Goal: Task Accomplishment & Management: Manage account settings

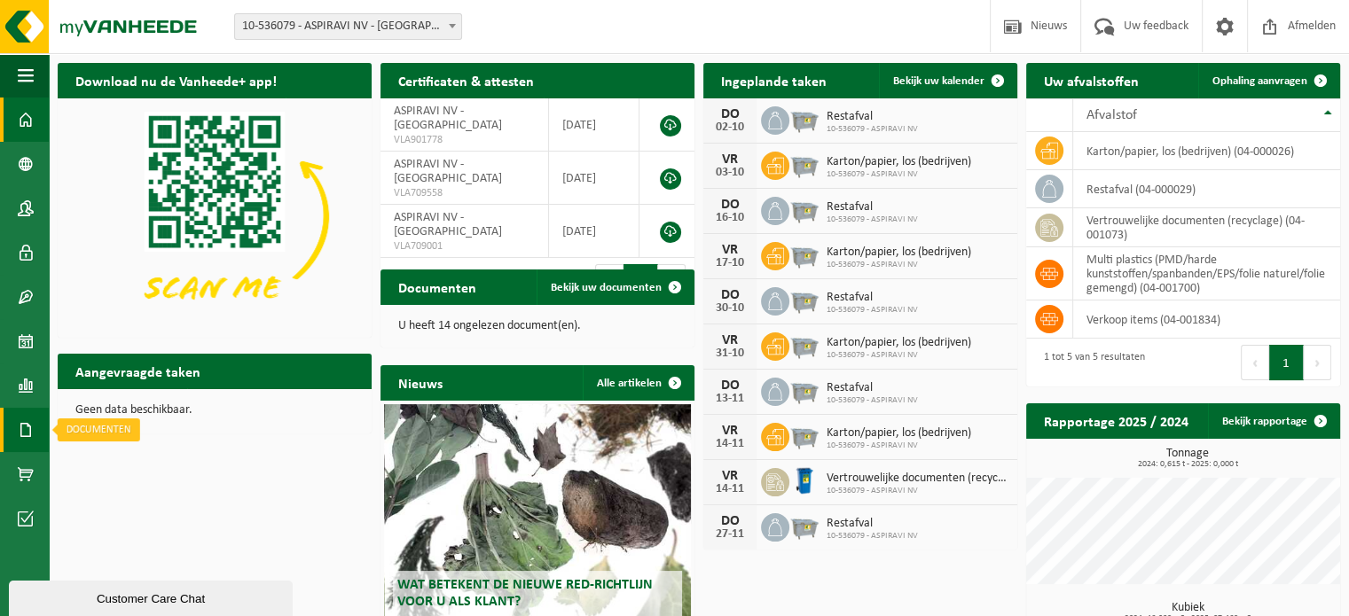
click at [21, 422] on span at bounding box center [26, 430] width 16 height 44
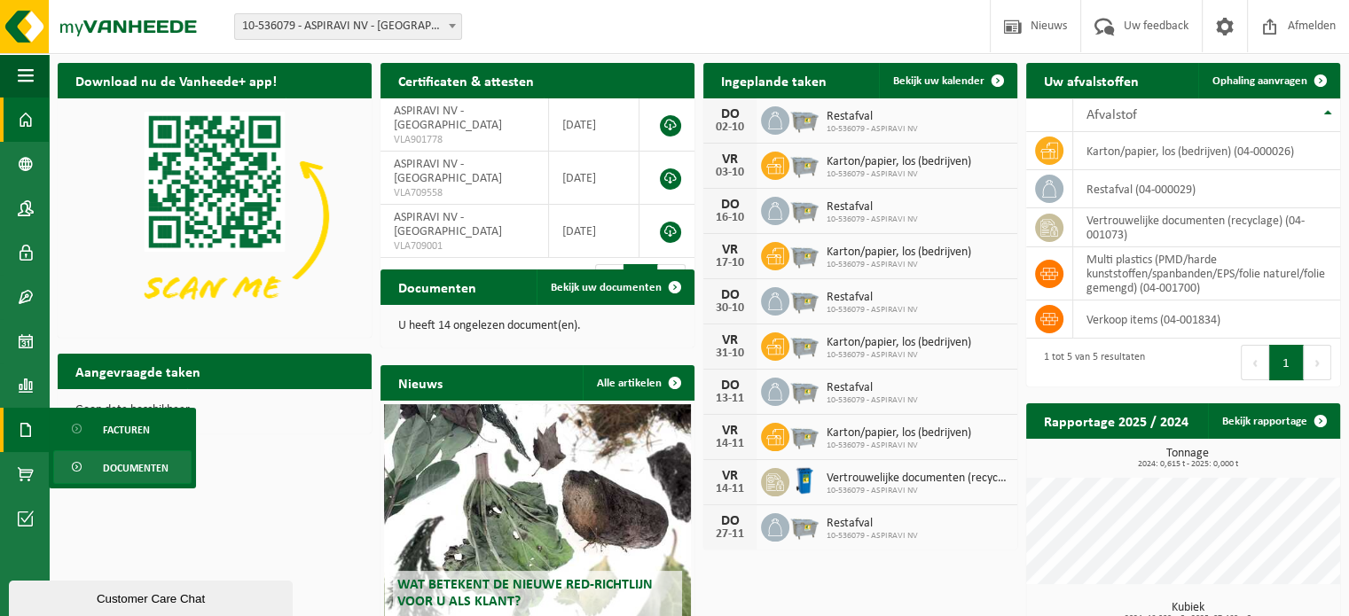
click at [131, 472] on span "Documenten" at bounding box center [136, 468] width 66 height 34
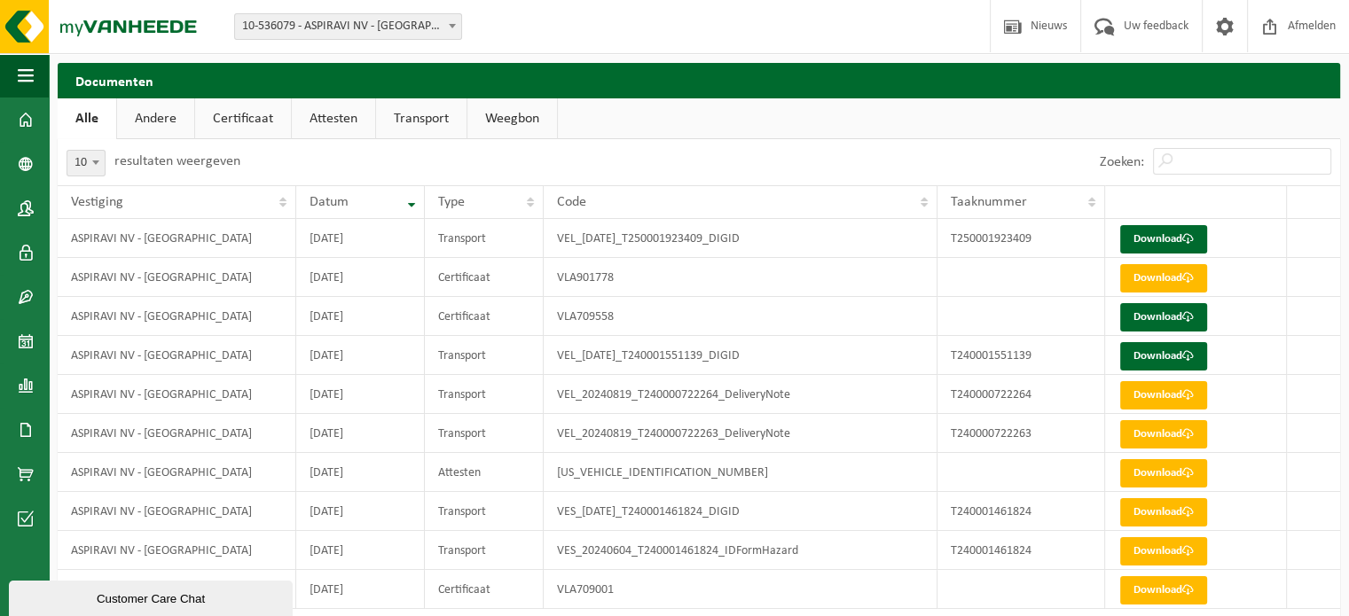
click at [148, 129] on link "Andere" at bounding box center [155, 118] width 77 height 41
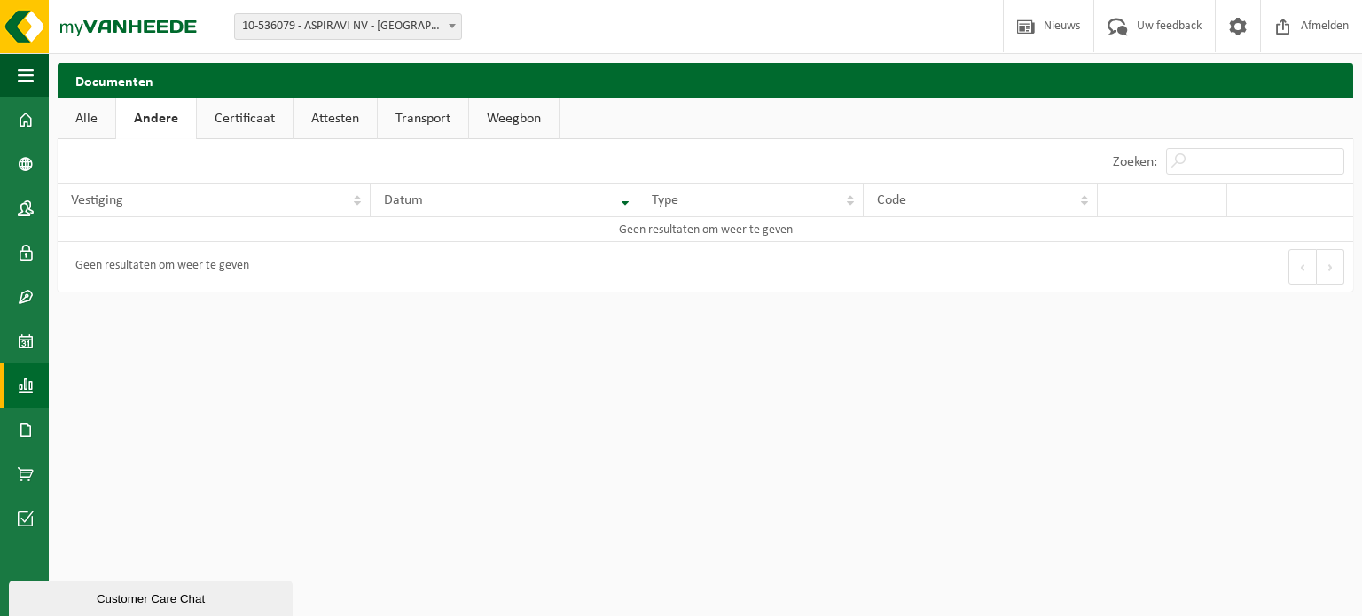
click at [35, 385] on link "Rapportage" at bounding box center [24, 386] width 49 height 44
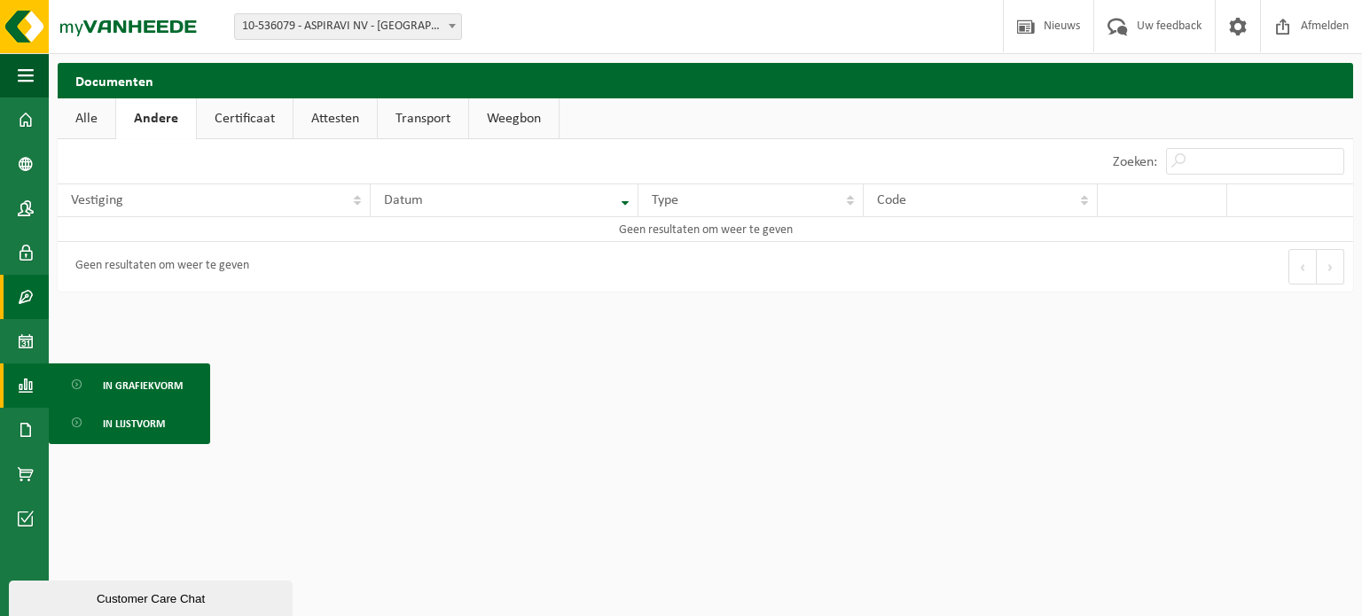
click at [36, 291] on link "Contracten" at bounding box center [24, 297] width 49 height 44
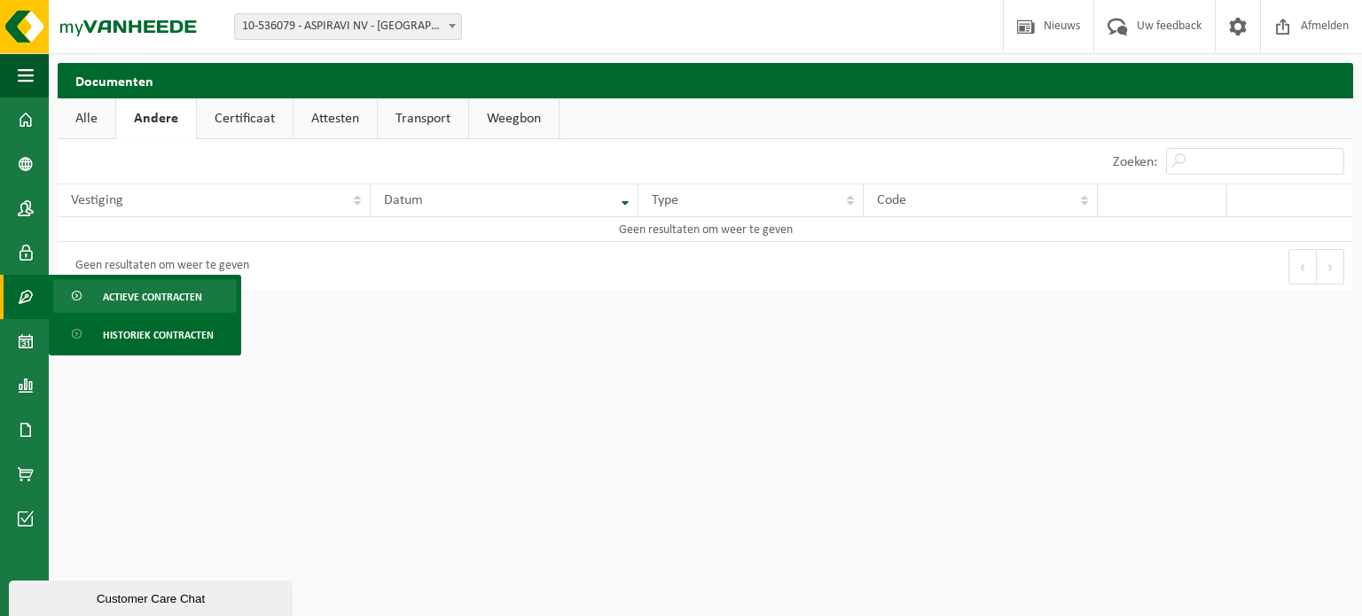
click at [151, 289] on span "Actieve contracten" at bounding box center [152, 297] width 99 height 34
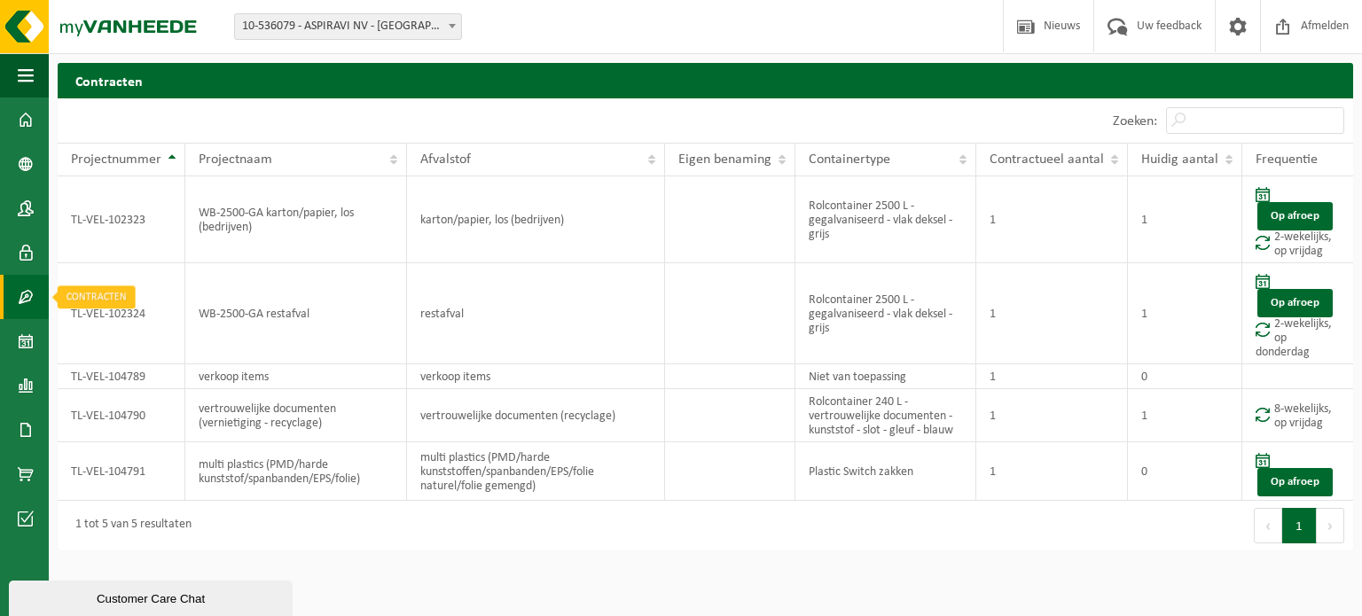
click at [23, 294] on span at bounding box center [26, 297] width 16 height 44
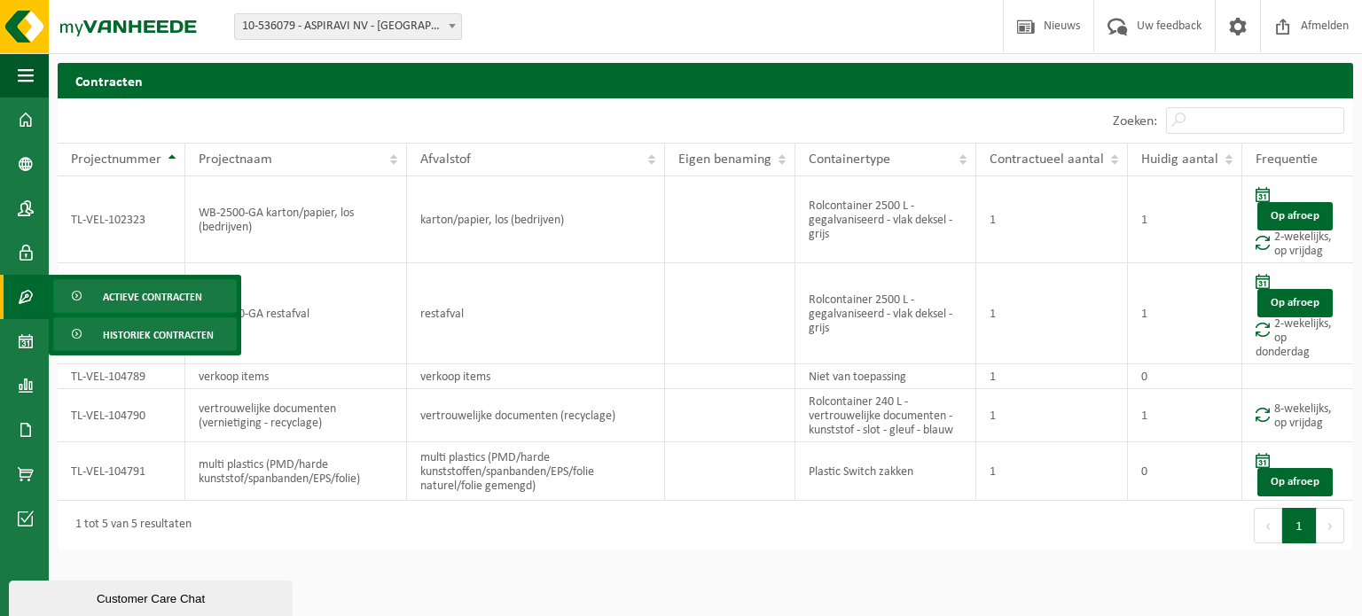
click at [133, 329] on span "Historiek contracten" at bounding box center [158, 335] width 111 height 34
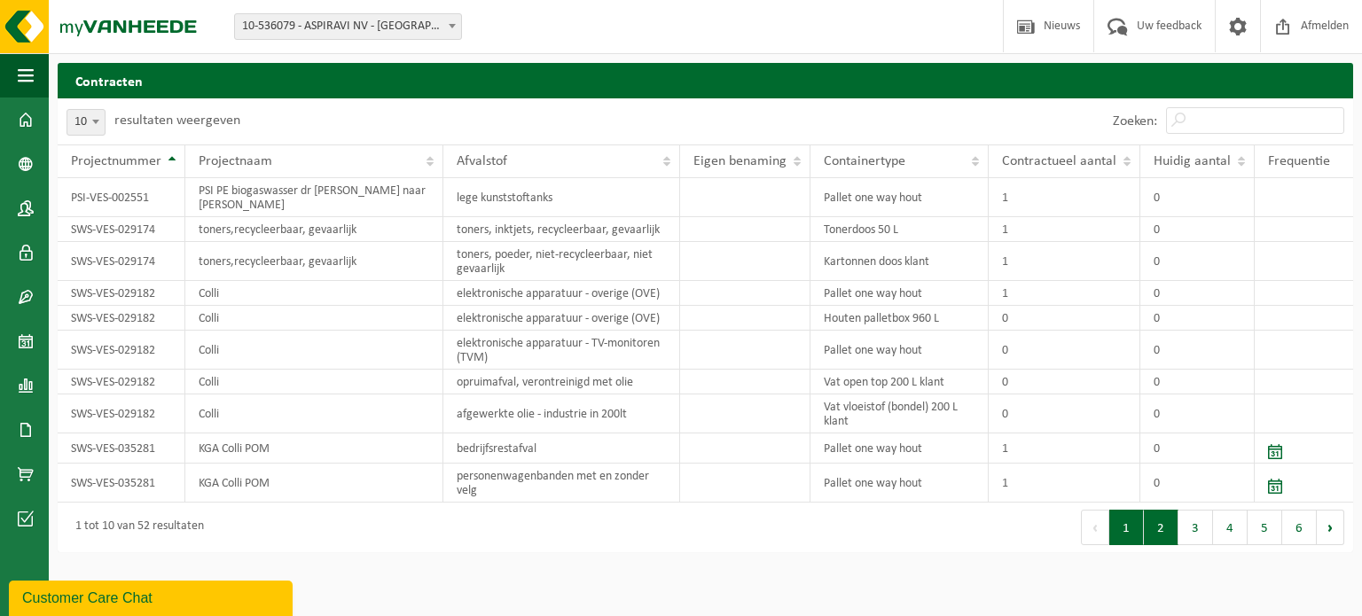
click at [1154, 529] on button "2" at bounding box center [1161, 527] width 35 height 35
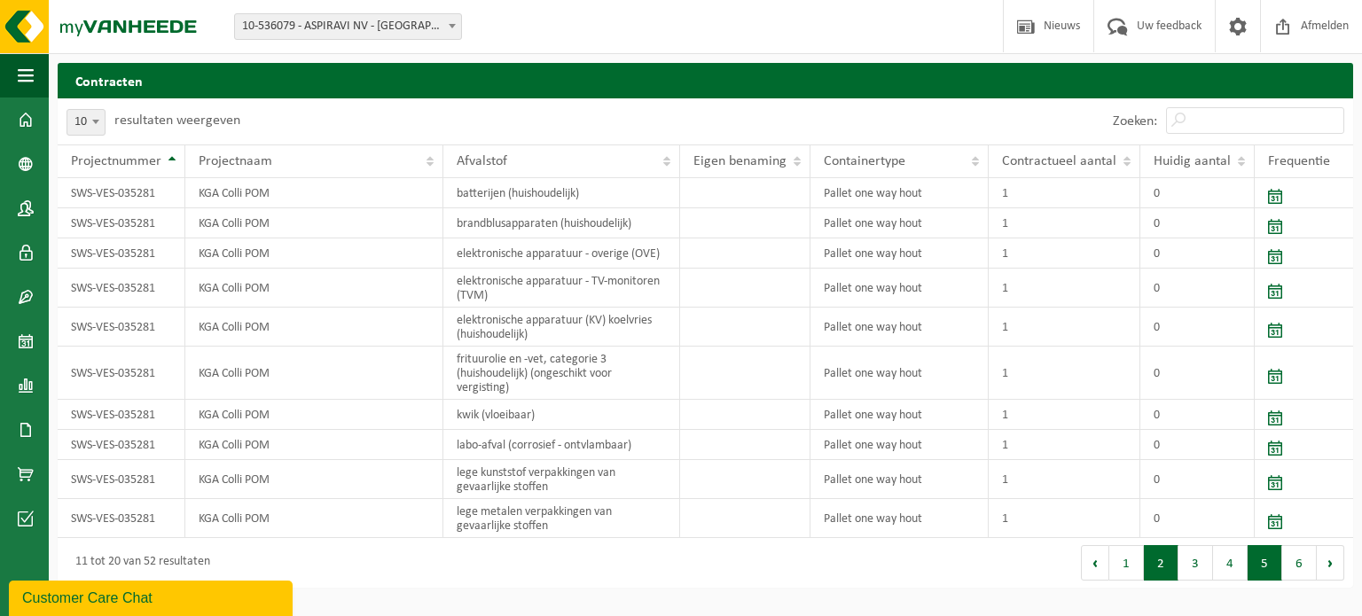
click at [1277, 556] on button "5" at bounding box center [1265, 563] width 35 height 35
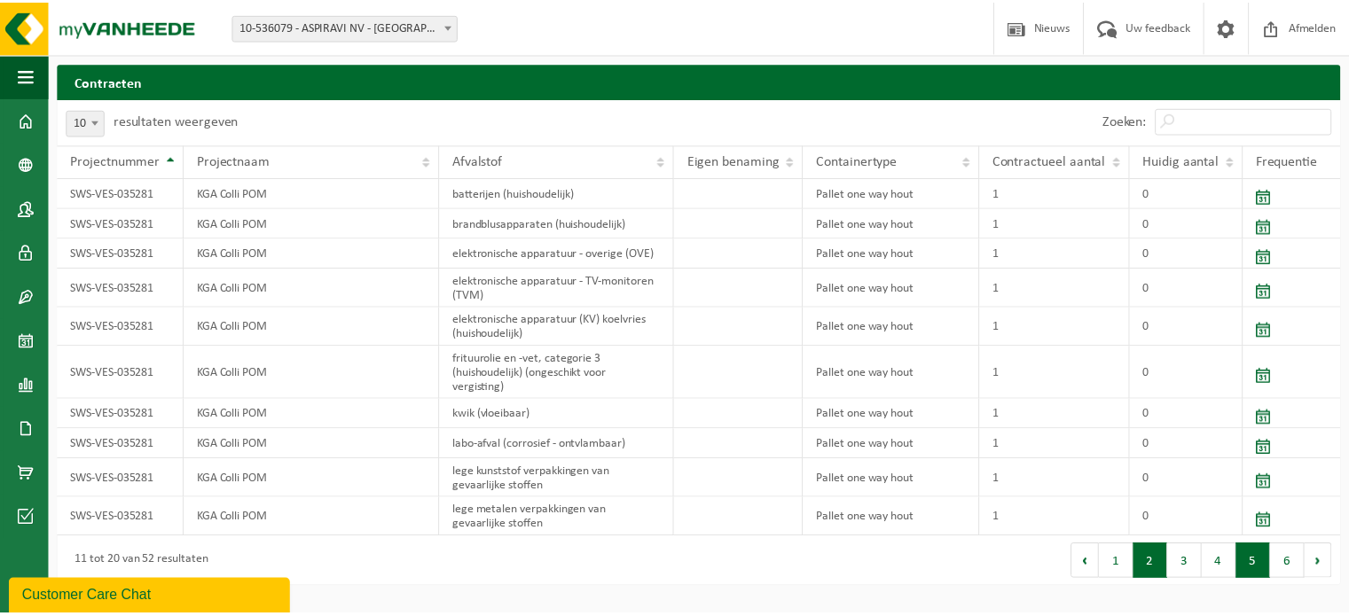
scroll to position [58, 0]
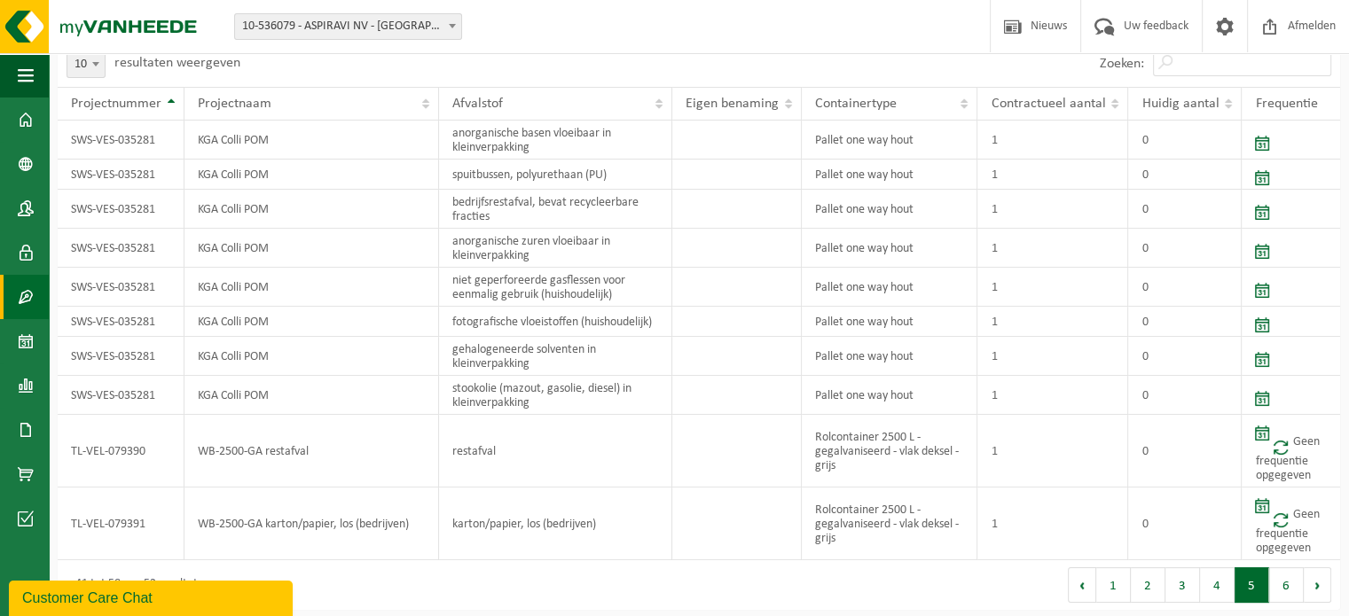
click at [11, 297] on link "Contracten" at bounding box center [24, 297] width 49 height 44
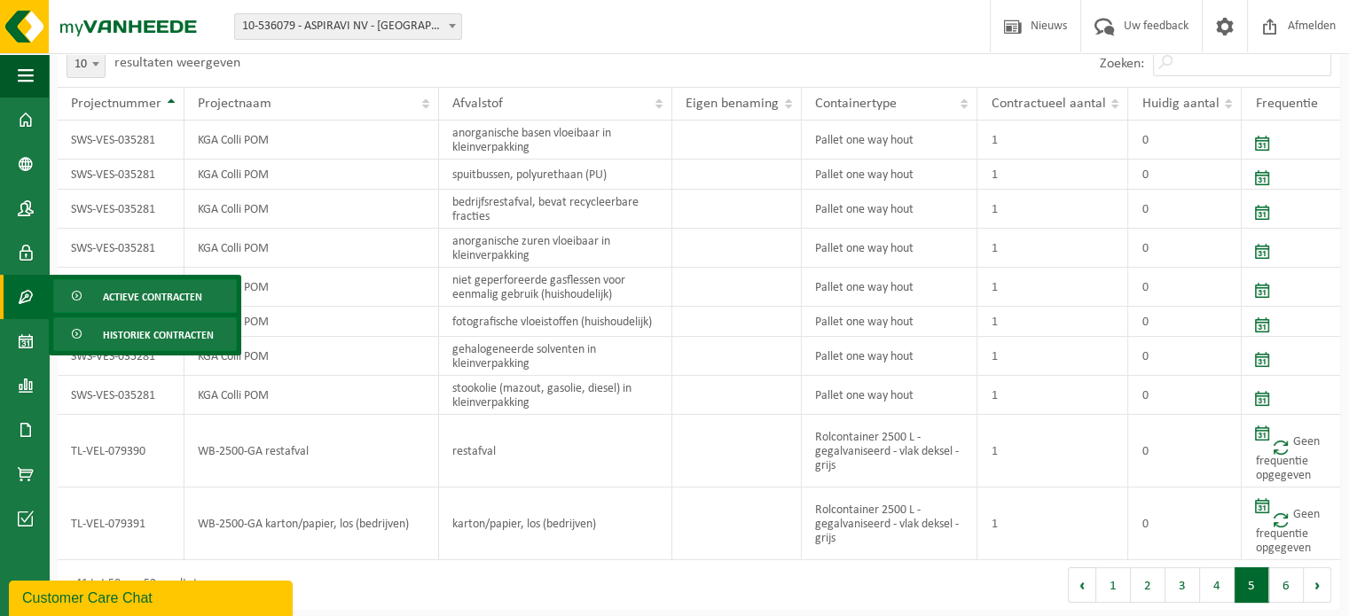
click at [200, 301] on span "Actieve contracten" at bounding box center [152, 297] width 99 height 34
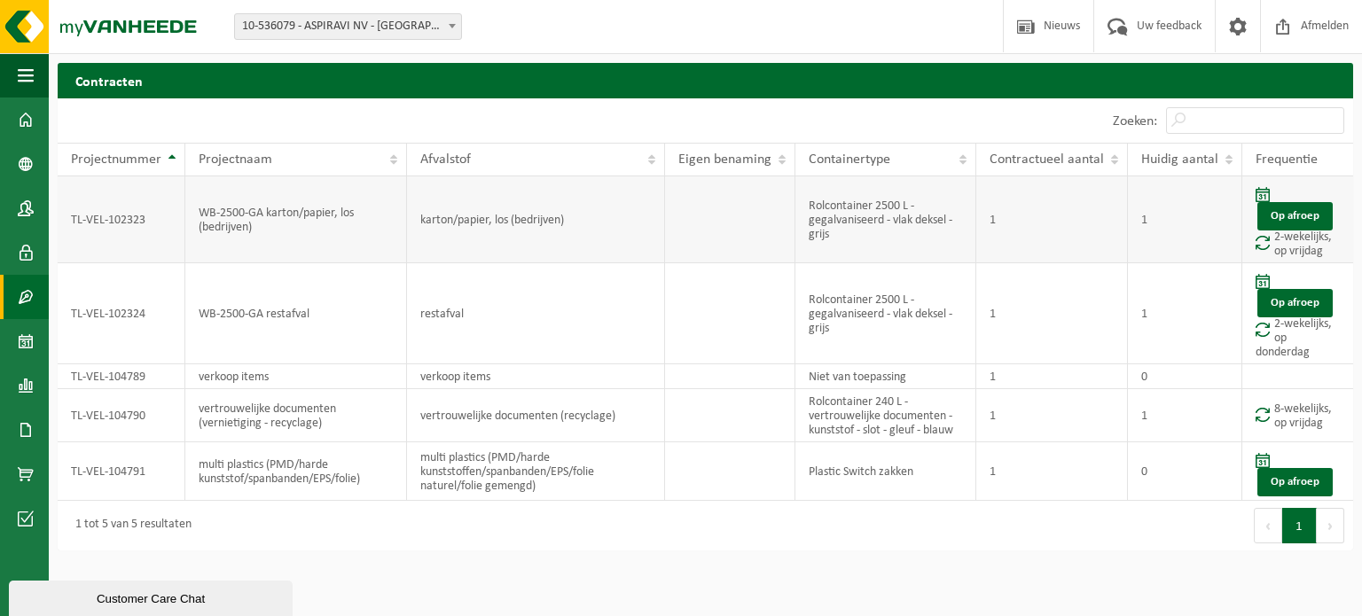
click at [522, 230] on td "karton/papier, los (bedrijven)" at bounding box center [536, 220] width 258 height 87
click at [156, 229] on td "TL-VEL-102323" at bounding box center [122, 220] width 128 height 87
click at [25, 428] on span at bounding box center [26, 430] width 16 height 44
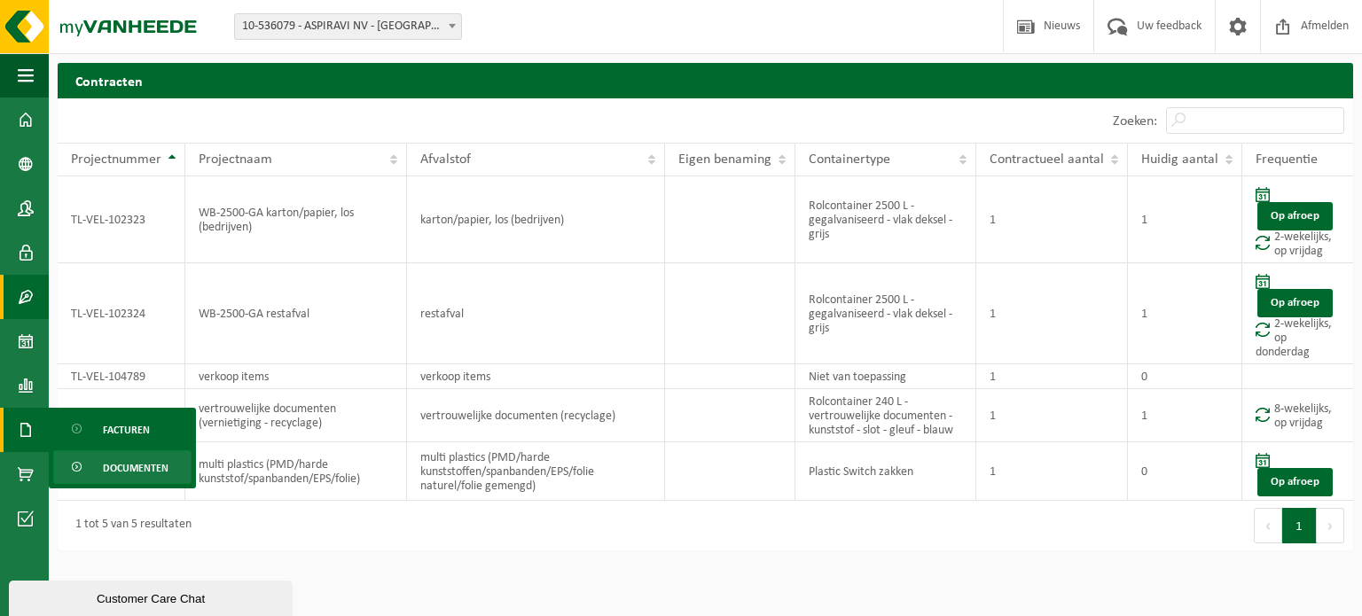
click at [122, 464] on span "Documenten" at bounding box center [136, 468] width 66 height 34
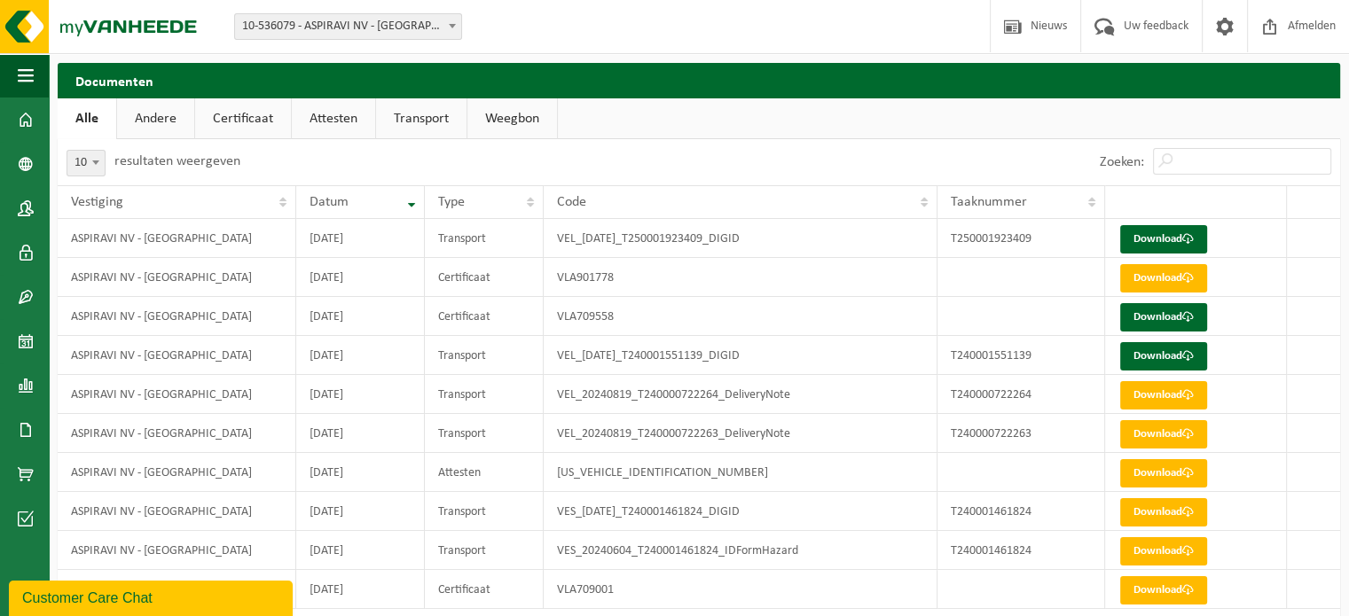
click at [160, 127] on link "Andere" at bounding box center [155, 118] width 77 height 41
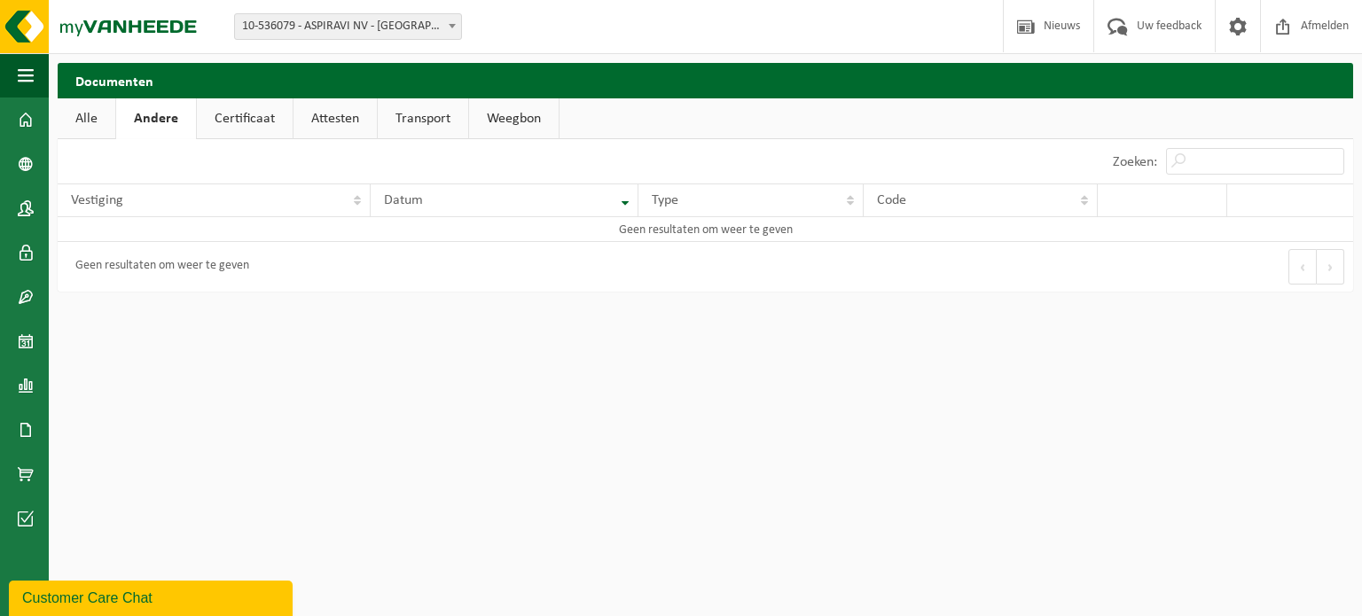
click at [216, 130] on link "Certificaat" at bounding box center [245, 118] width 96 height 41
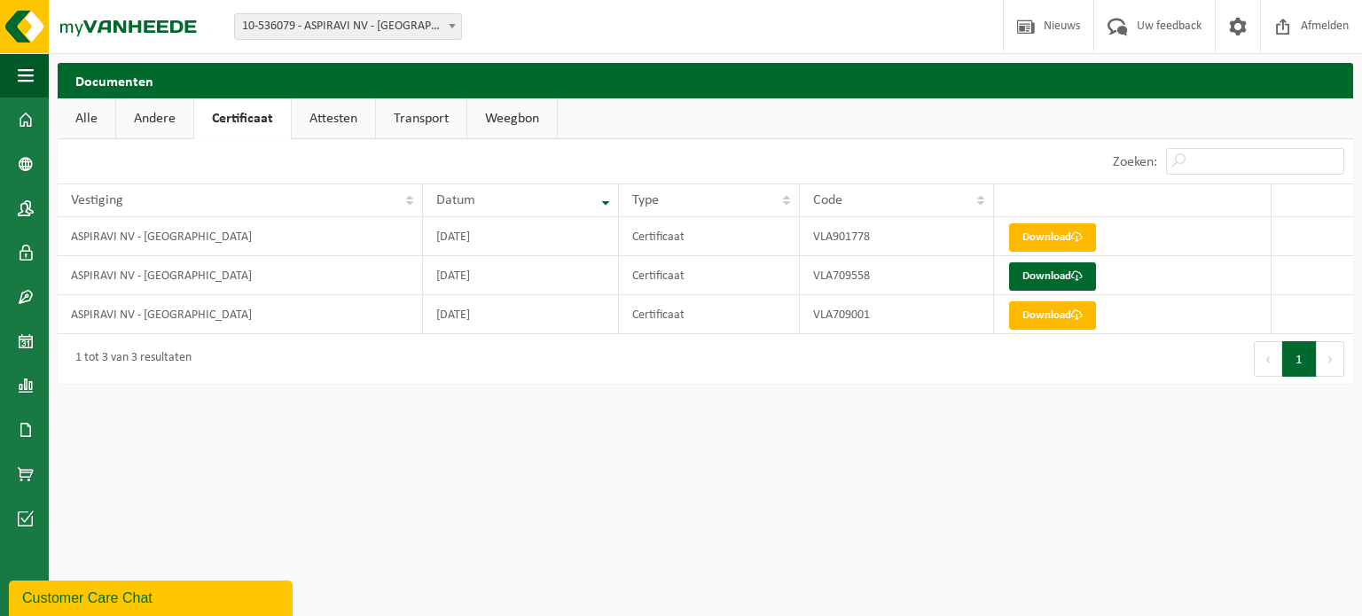
click at [326, 121] on link "Attesten" at bounding box center [333, 118] width 83 height 41
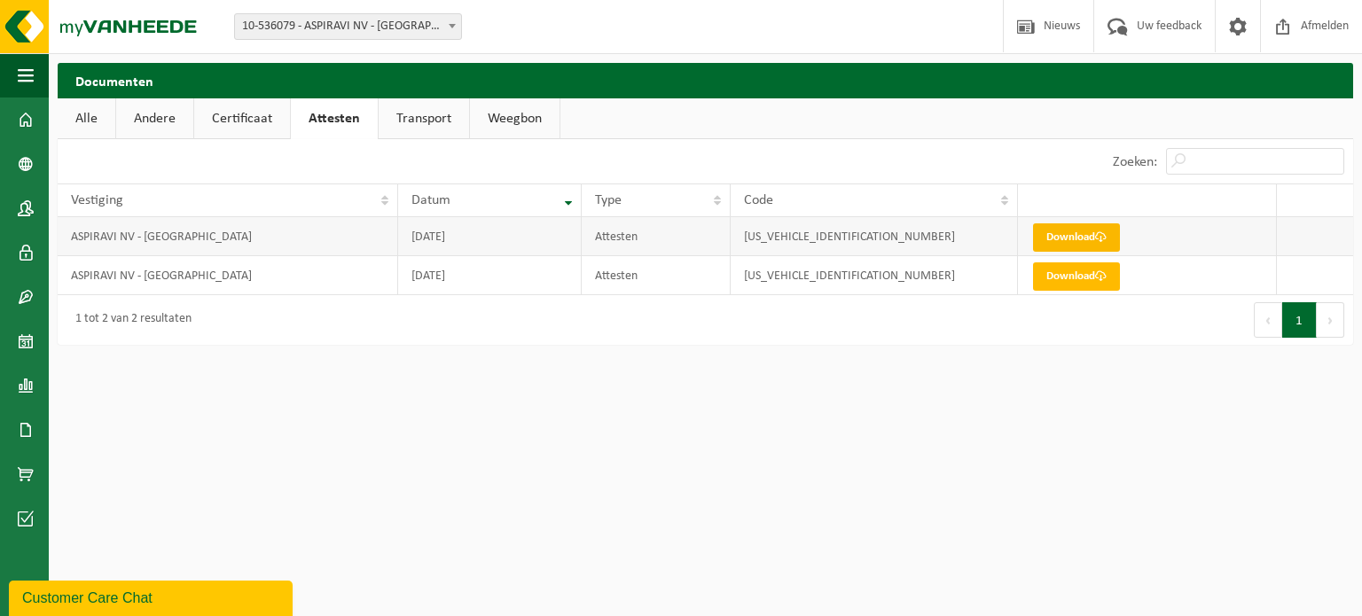
click at [1049, 233] on link "Download" at bounding box center [1076, 238] width 87 height 28
click at [443, 116] on link "Transport" at bounding box center [424, 118] width 90 height 41
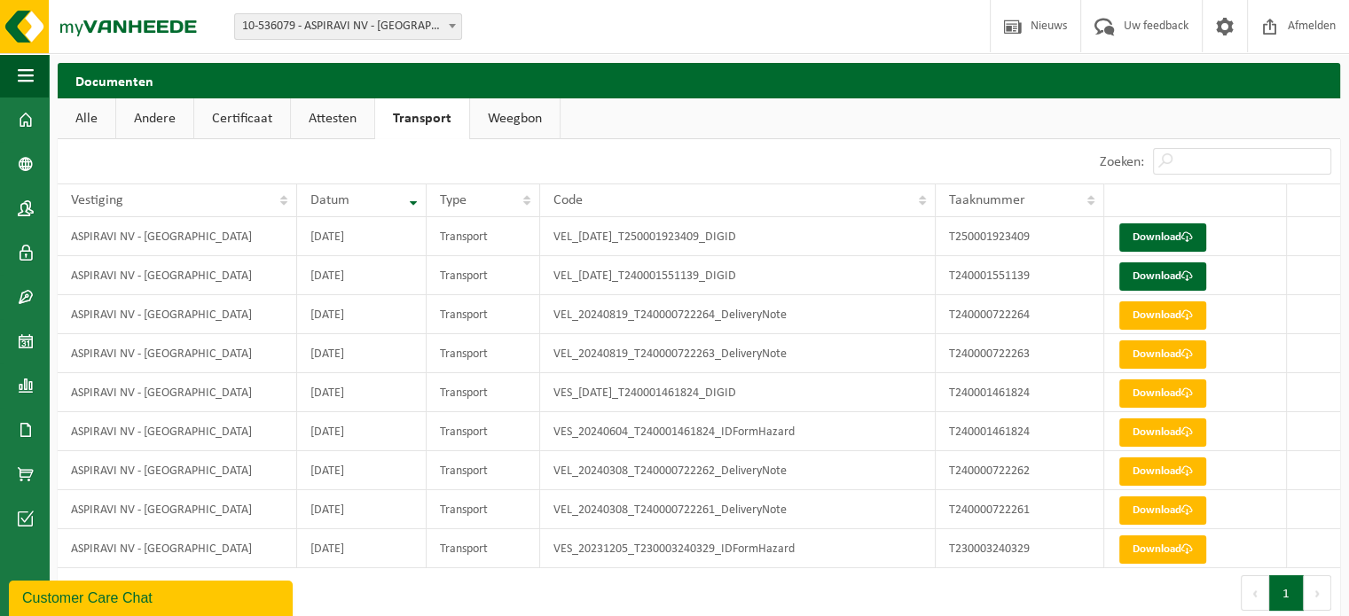
click at [519, 120] on link "Weegbon" at bounding box center [515, 118] width 90 height 41
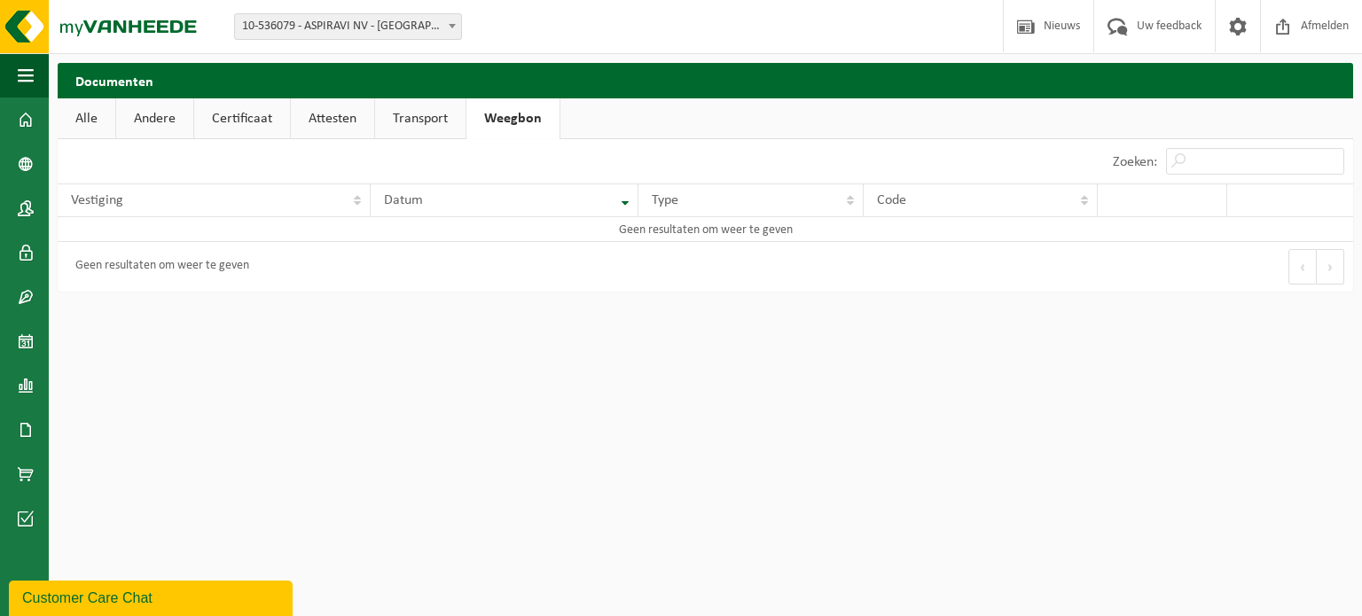
click at [72, 116] on link "Alle" at bounding box center [87, 118] width 58 height 41
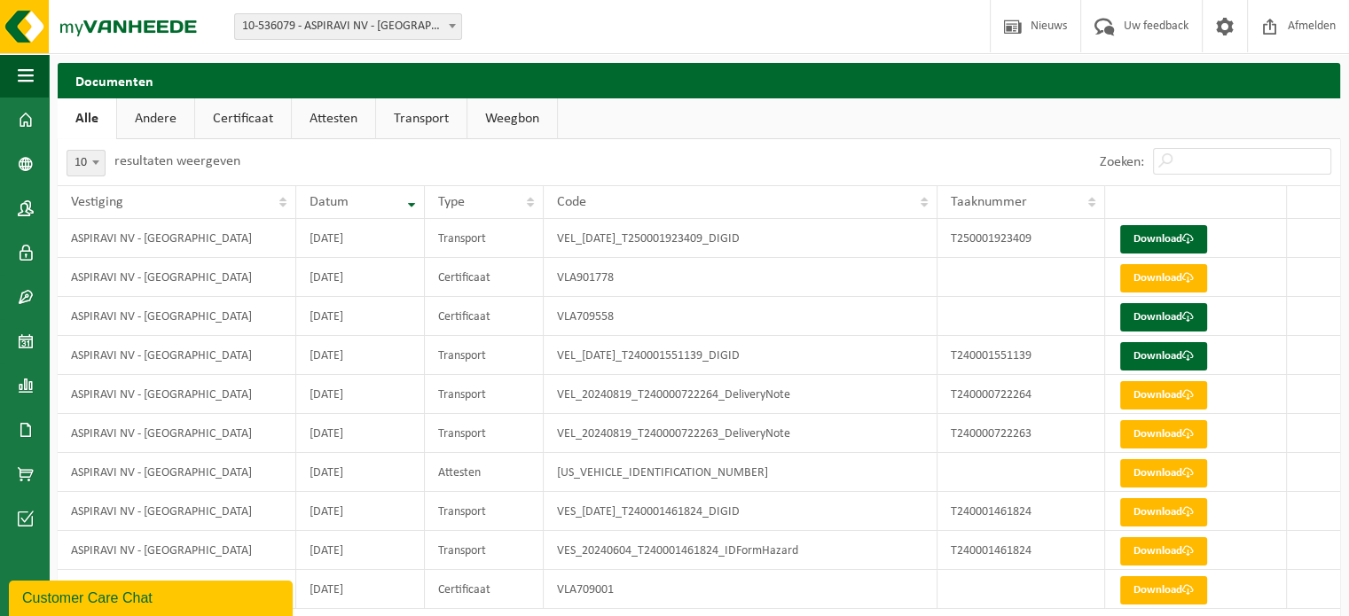
click at [521, 106] on link "Weegbon" at bounding box center [512, 118] width 90 height 41
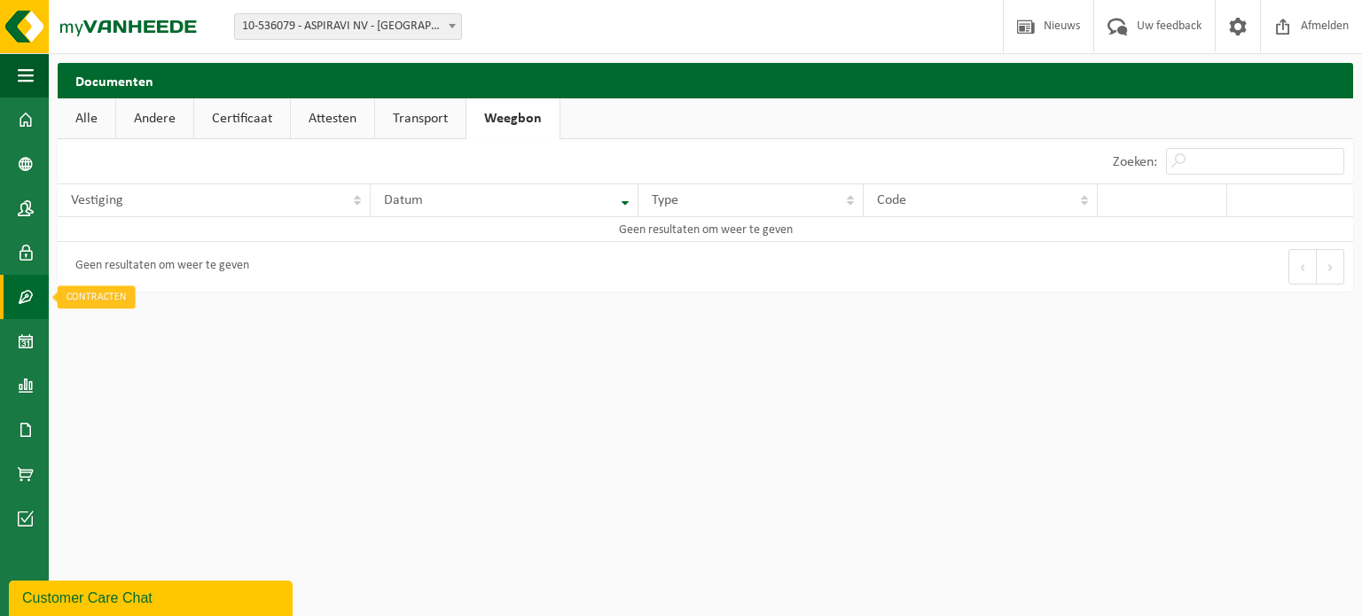
click at [29, 287] on span at bounding box center [26, 297] width 16 height 44
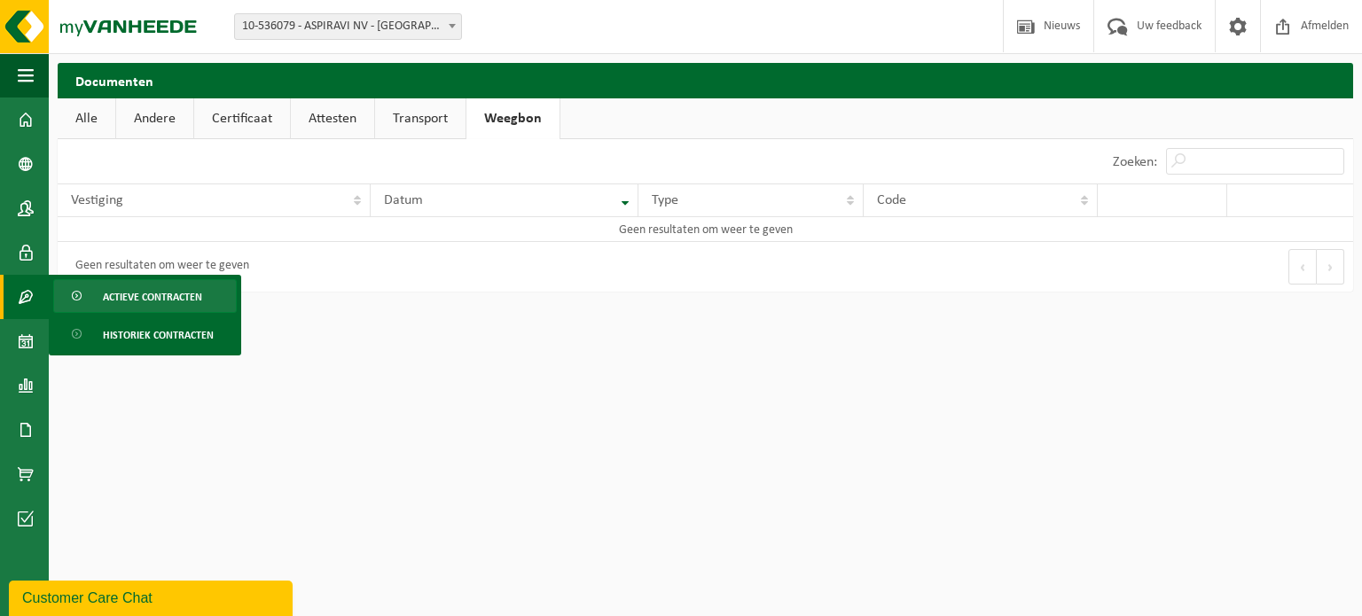
click at [120, 304] on span "Actieve contracten" at bounding box center [152, 297] width 99 height 34
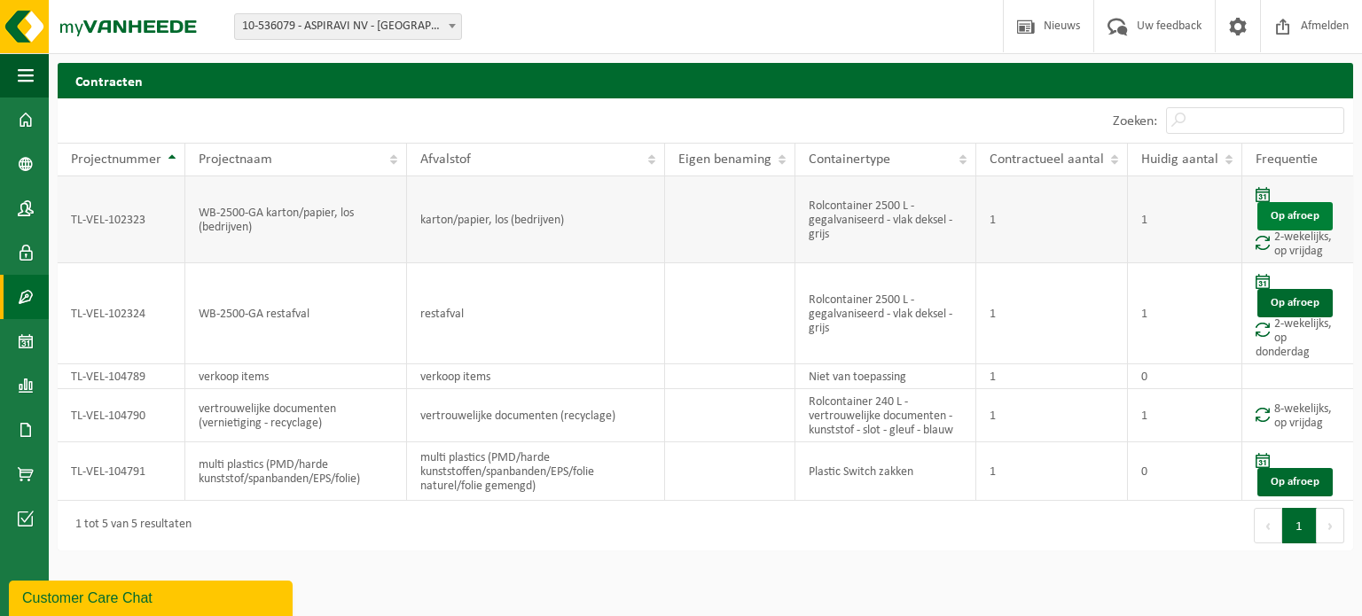
click at [1300, 224] on link "Op afroep" at bounding box center [1295, 216] width 75 height 28
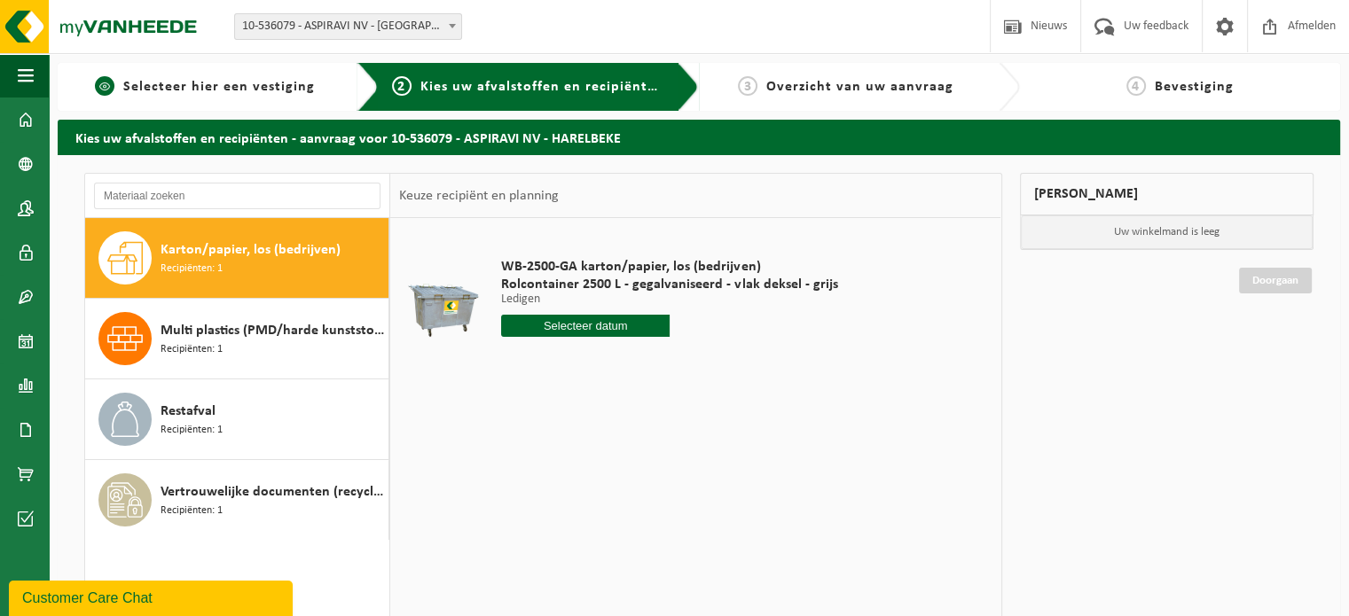
click at [240, 87] on span "Selecteer hier een vestiging" at bounding box center [219, 87] width 192 height 14
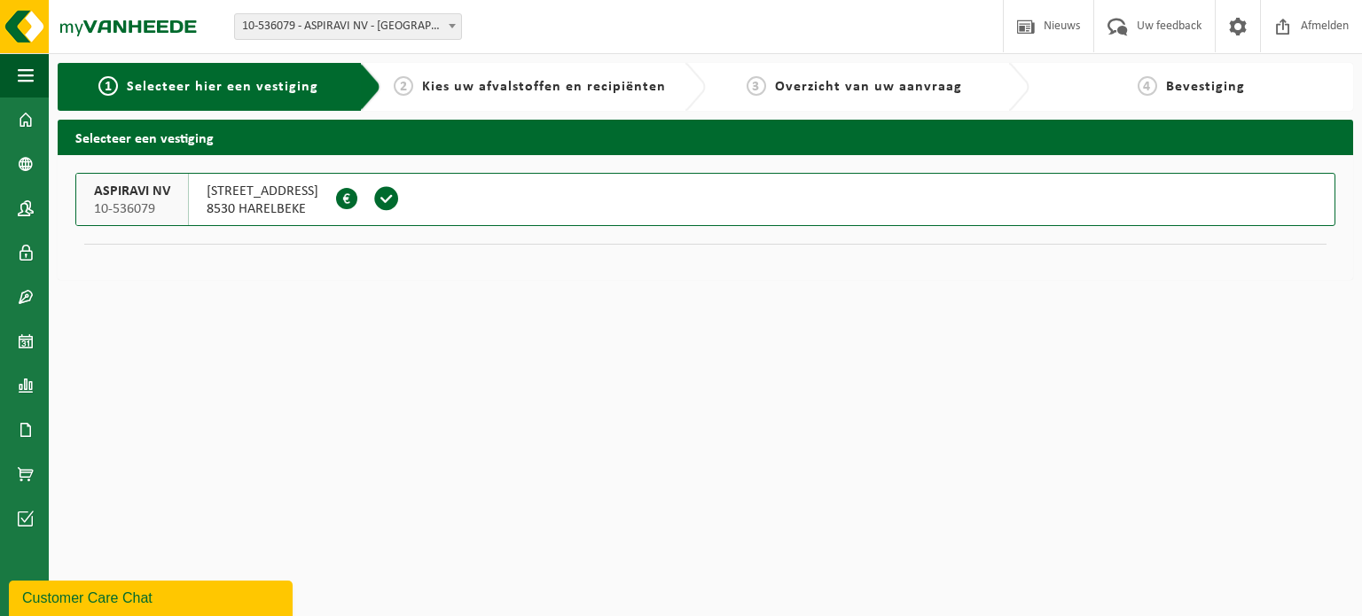
click at [305, 198] on span "VAARNEWIJKSTRAAT 17" at bounding box center [263, 192] width 112 height 18
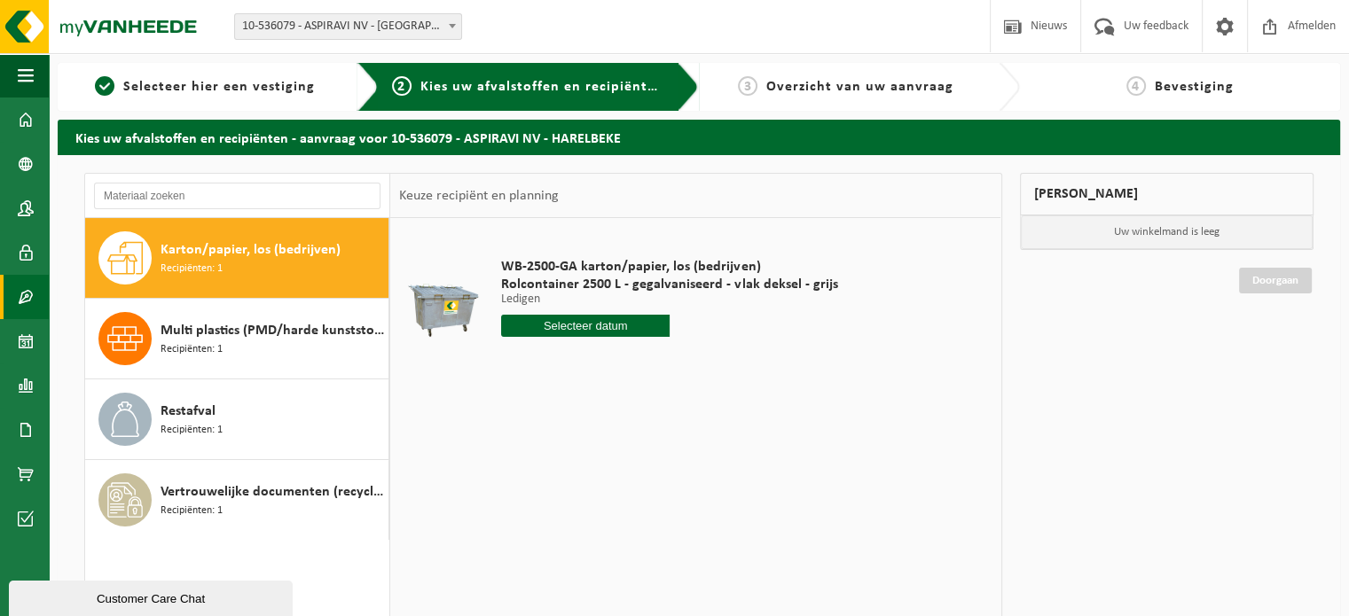
click at [19, 288] on span at bounding box center [26, 297] width 16 height 44
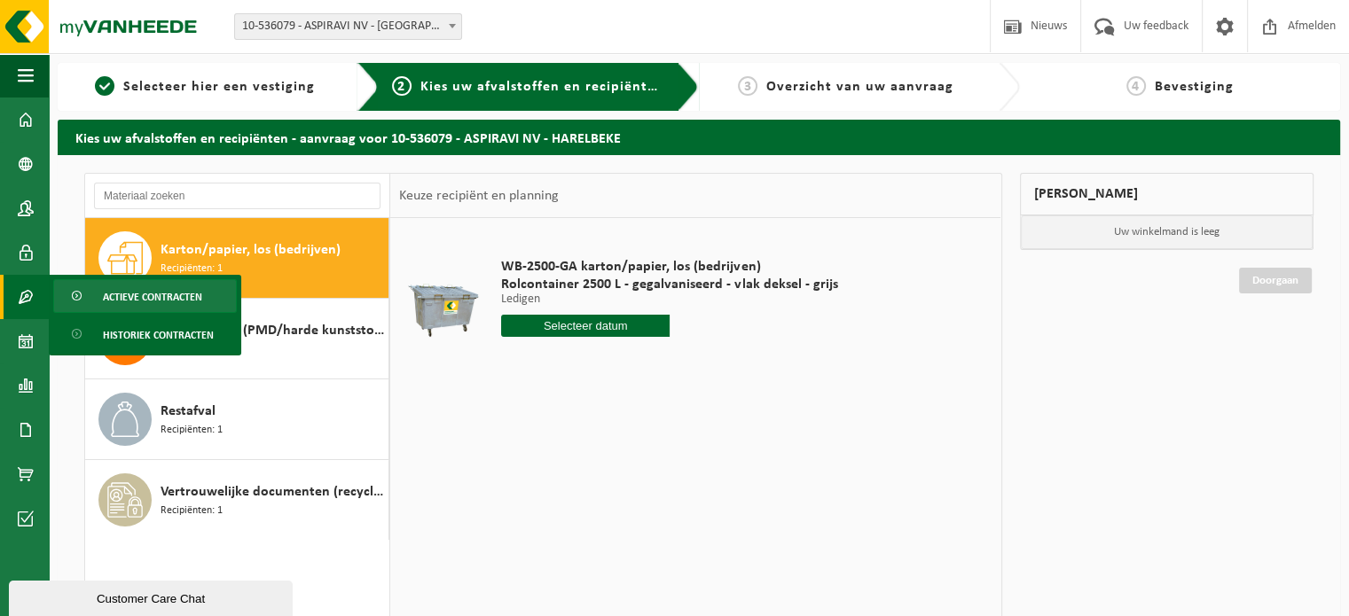
click at [80, 287] on span at bounding box center [78, 297] width 14 height 34
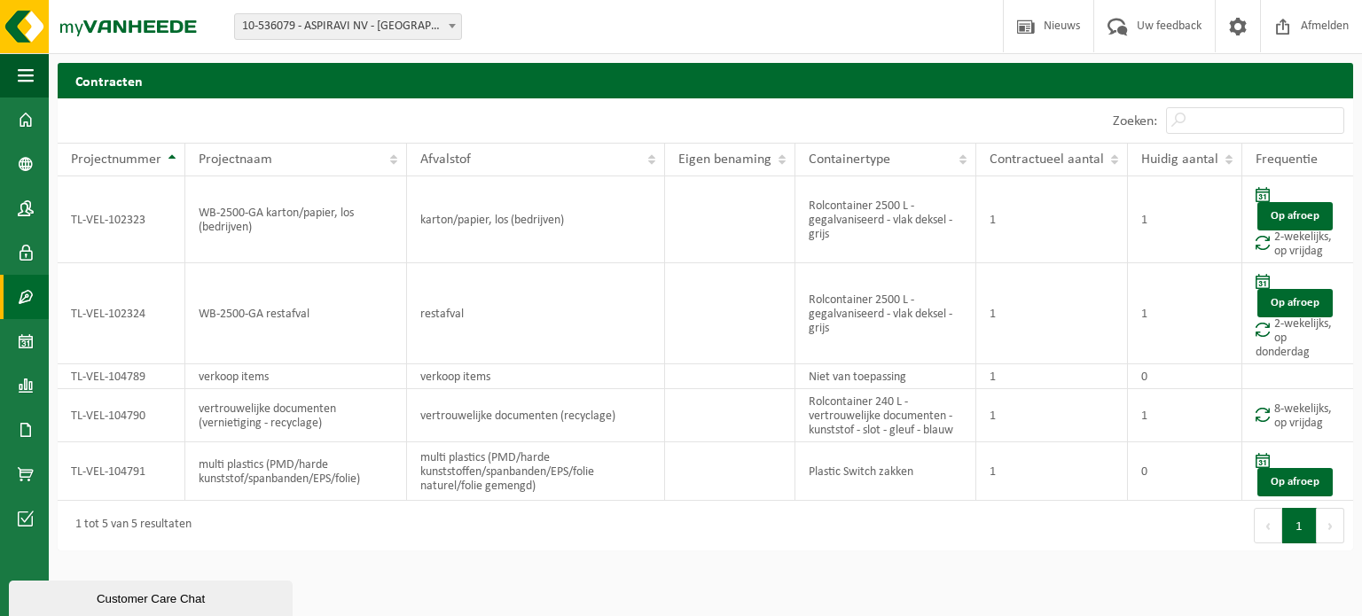
click at [338, 25] on span "10-536079 - ASPIRAVI NV - [GEOGRAPHIC_DATA]" at bounding box center [348, 26] width 226 height 25
click at [32, 428] on span at bounding box center [26, 430] width 16 height 44
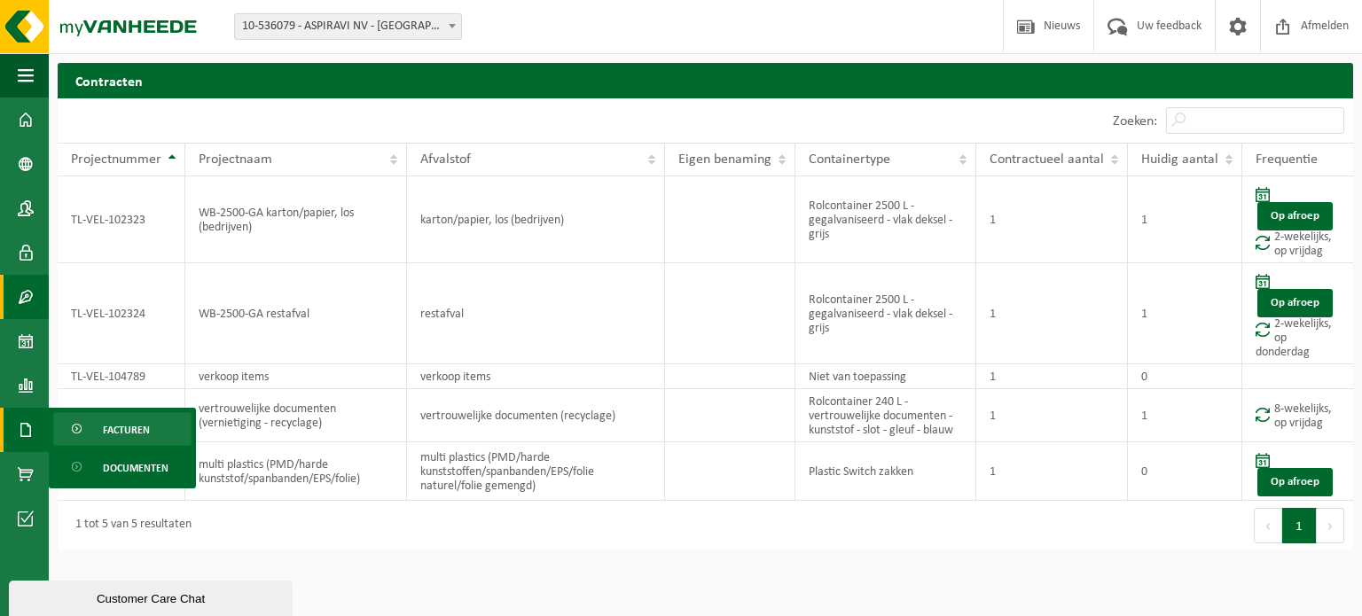
click at [78, 424] on span at bounding box center [78, 430] width 14 height 34
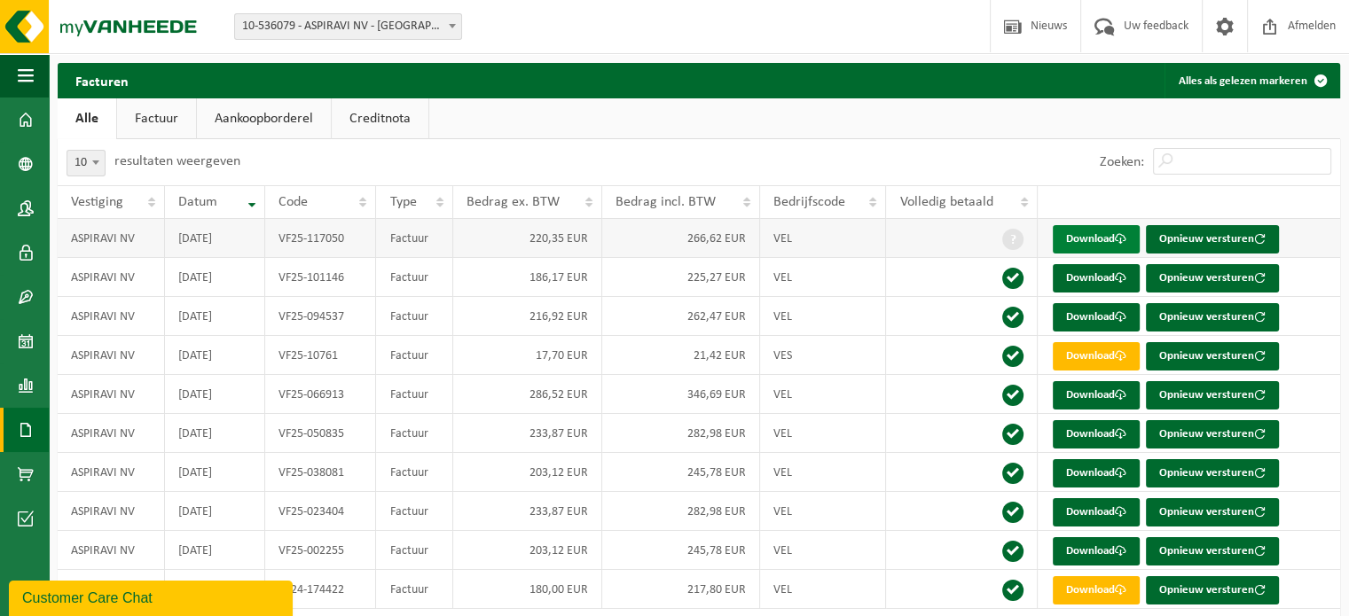
click at [1082, 240] on link "Download" at bounding box center [1096, 239] width 87 height 28
click at [27, 345] on span at bounding box center [26, 341] width 16 height 44
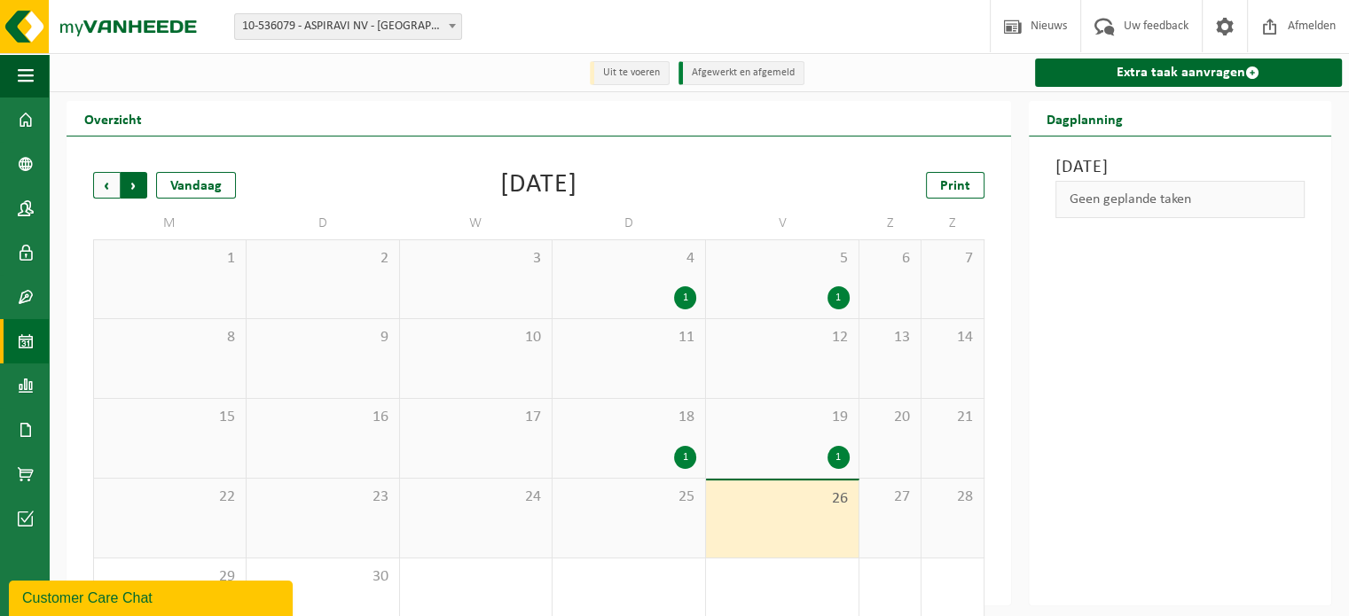
click at [95, 187] on span "Vorige" at bounding box center [106, 185] width 27 height 27
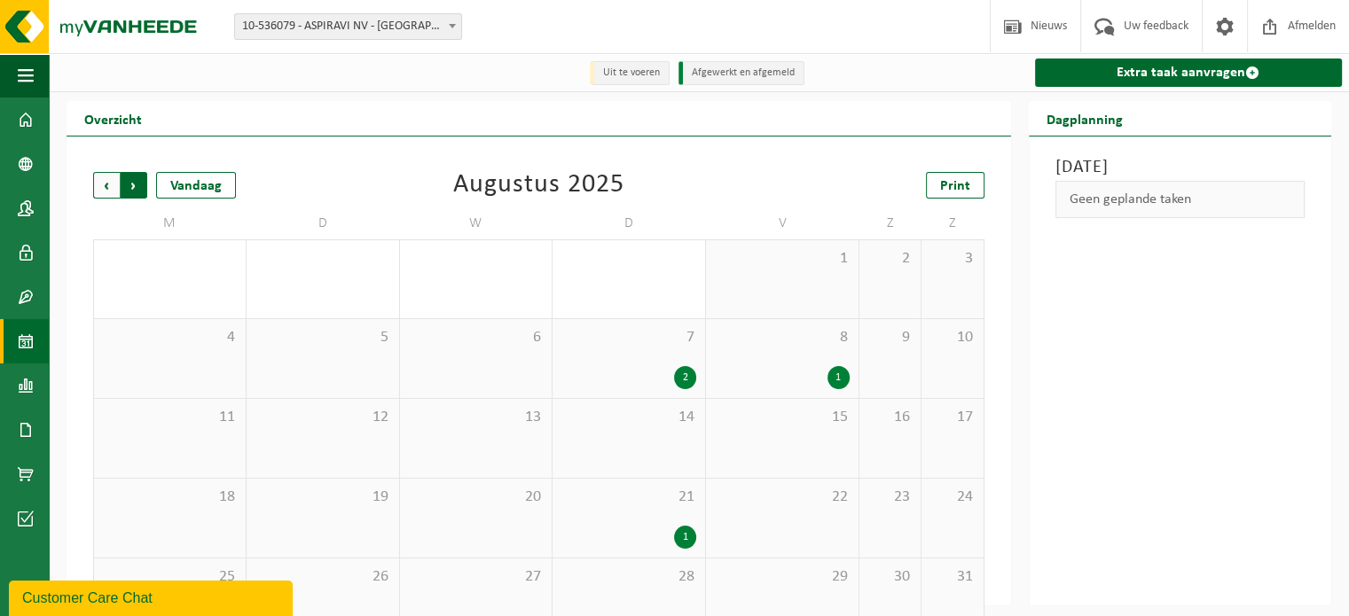
click at [97, 184] on span "Vorige" at bounding box center [106, 185] width 27 height 27
click at [128, 182] on span "Volgende" at bounding box center [134, 185] width 27 height 27
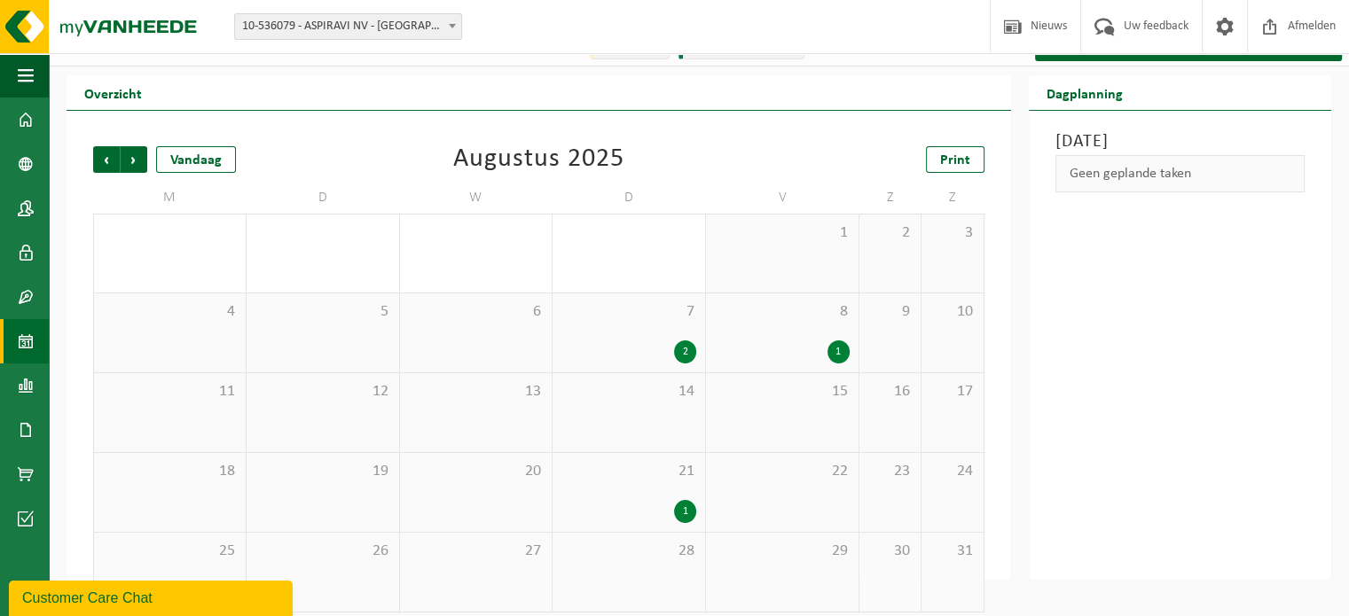
scroll to position [41, 0]
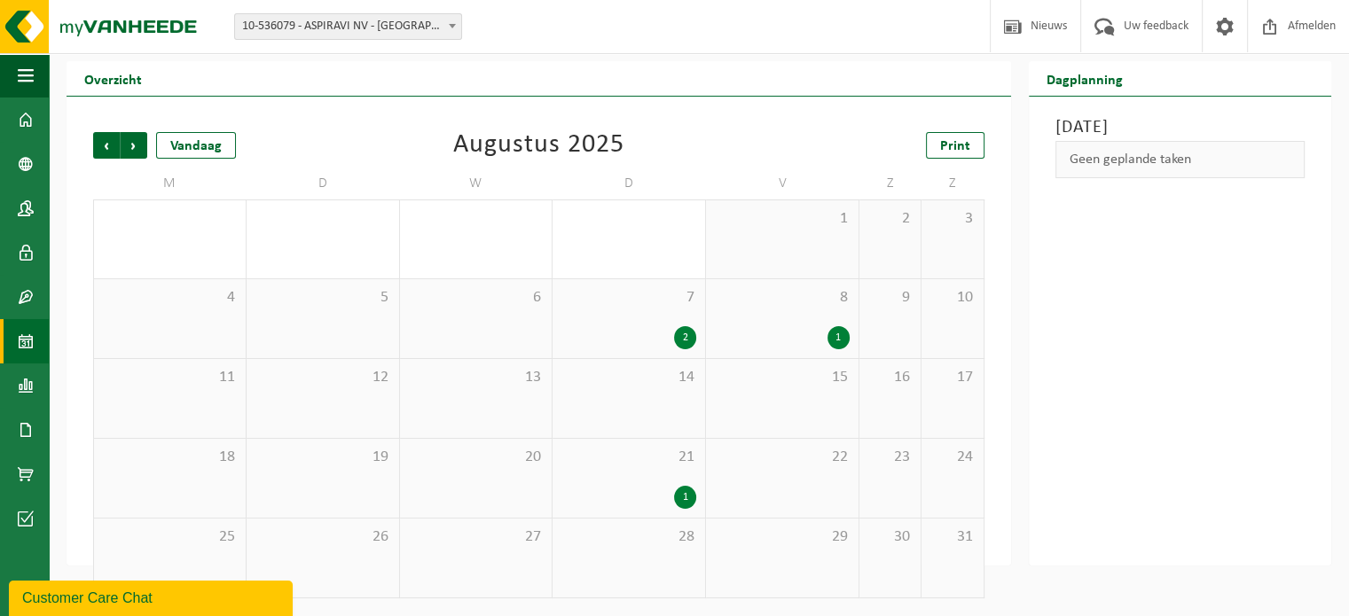
click at [663, 481] on div "21 1" at bounding box center [629, 478] width 153 height 79
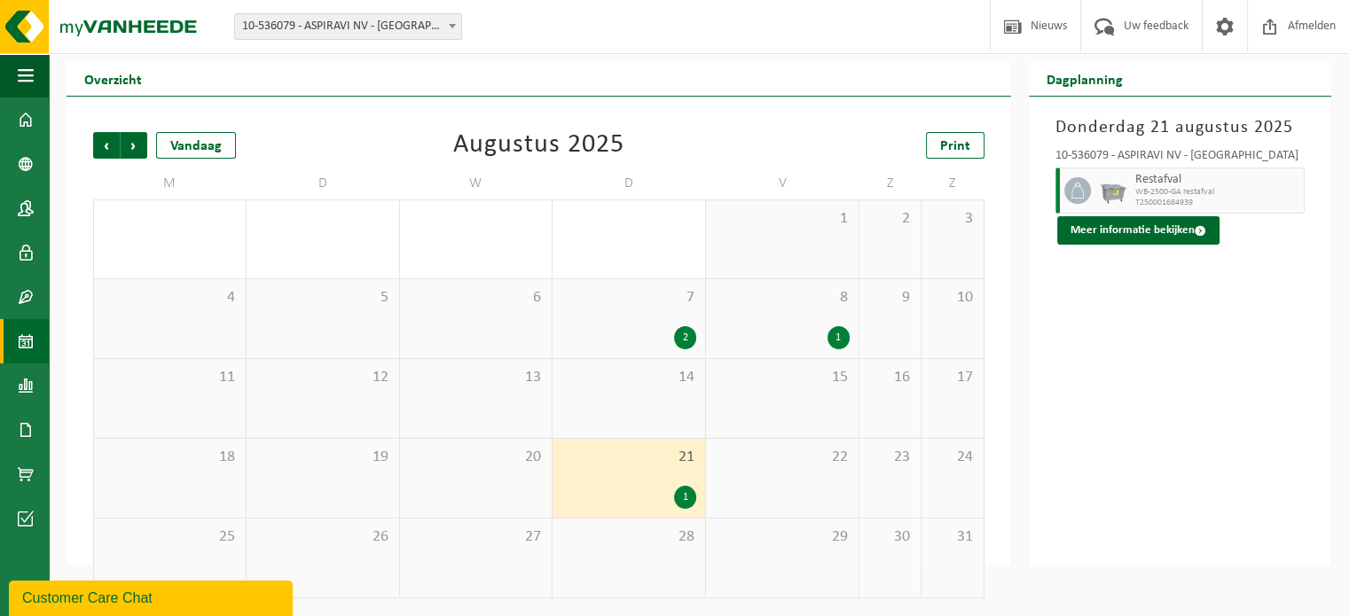
click at [774, 491] on div "22" at bounding box center [782, 478] width 153 height 79
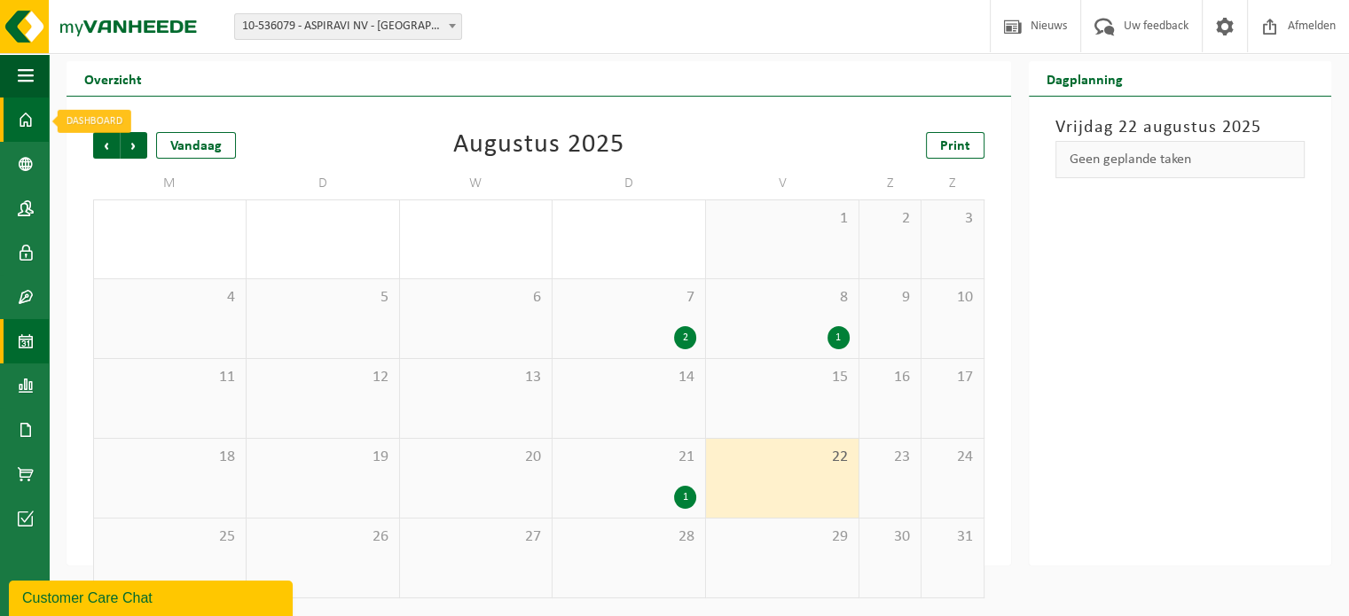
click at [44, 126] on link "Dashboard" at bounding box center [24, 120] width 49 height 44
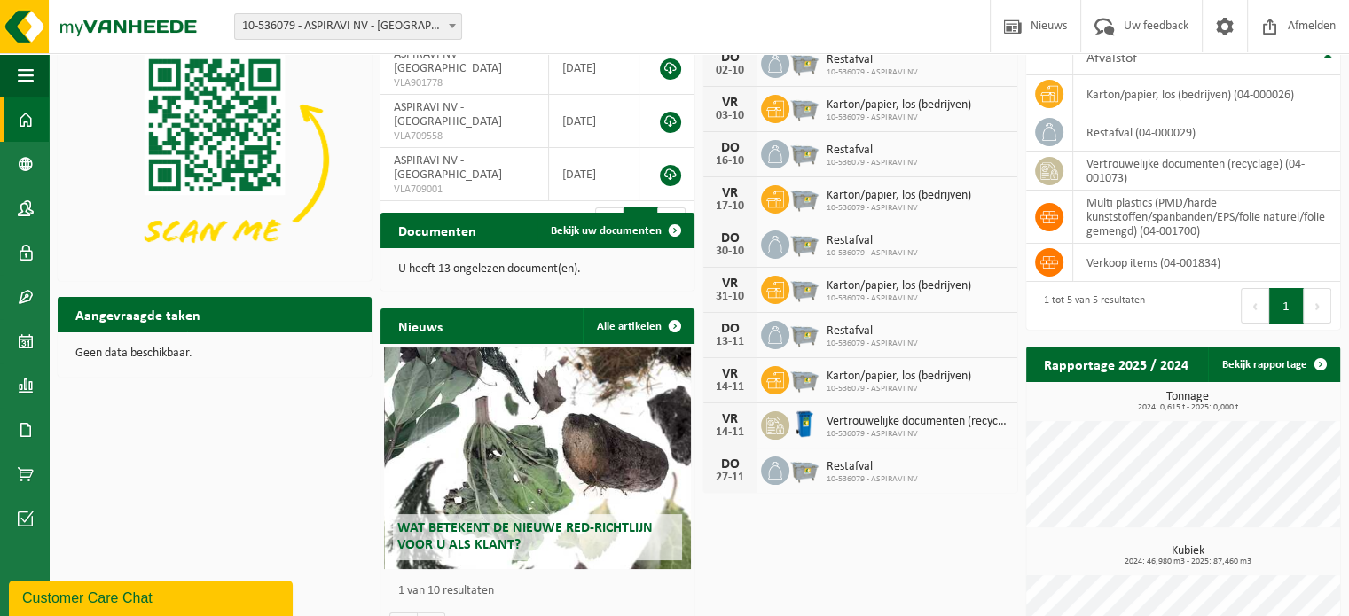
scroll to position [89, 0]
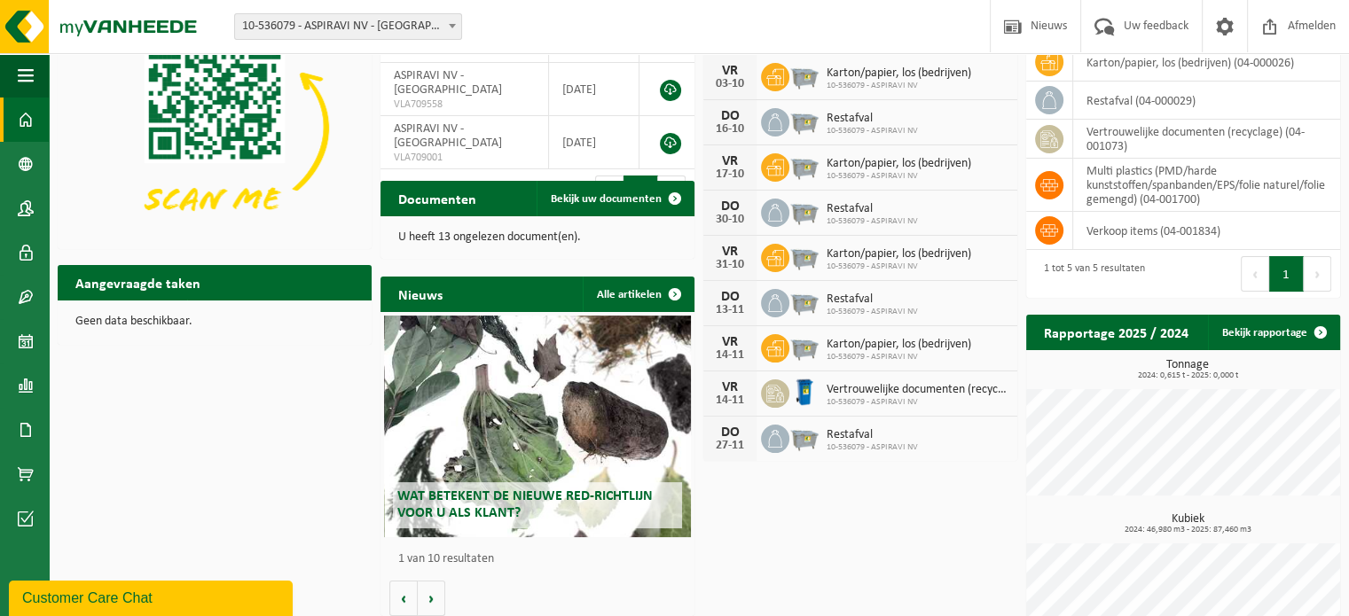
click at [600, 239] on p "U heeft 13 ongelezen document(en)." at bounding box center [537, 238] width 279 height 12
click at [638, 200] on span "Bekijk uw documenten" at bounding box center [606, 199] width 111 height 12
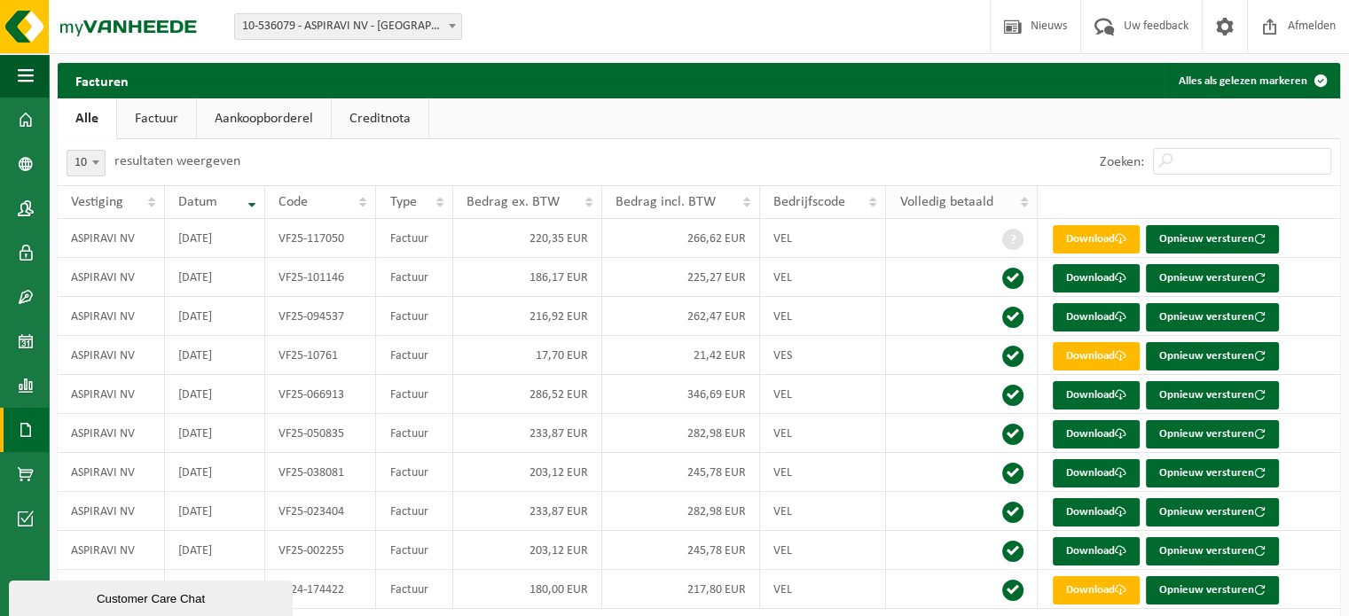
click at [984, 199] on span "Volledig betaald" at bounding box center [945, 202] width 93 height 14
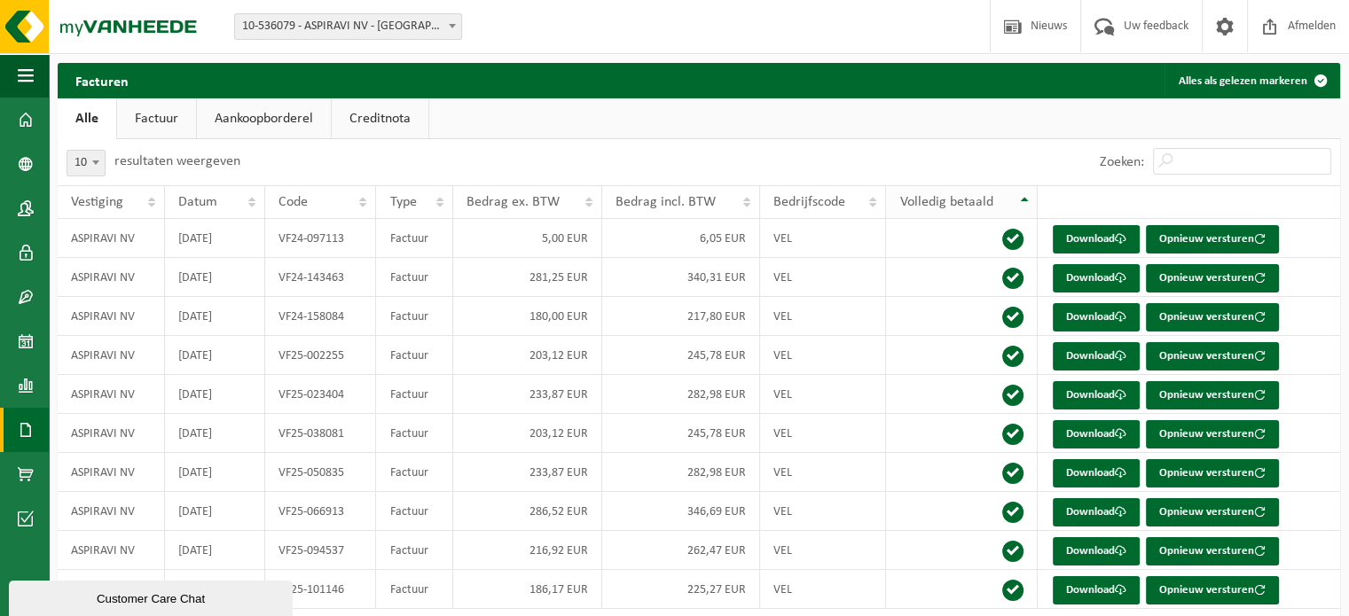
click at [984, 199] on span "Volledig betaald" at bounding box center [945, 202] width 93 height 14
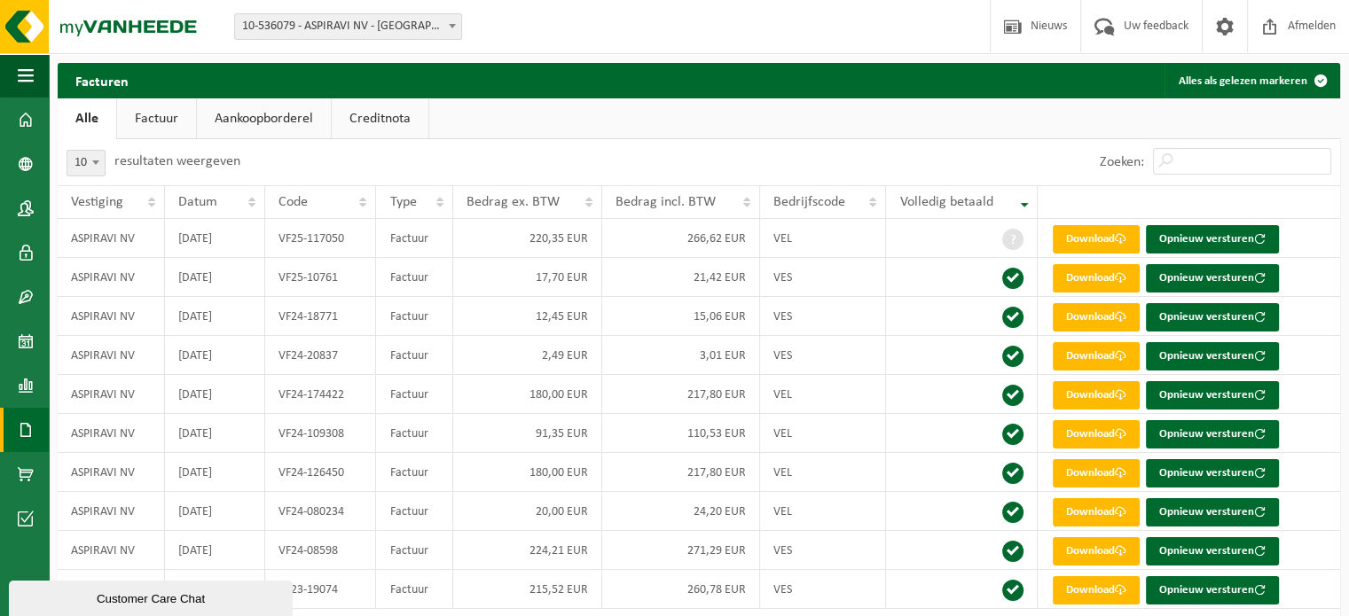
click at [173, 123] on link "Factuur" at bounding box center [156, 118] width 79 height 41
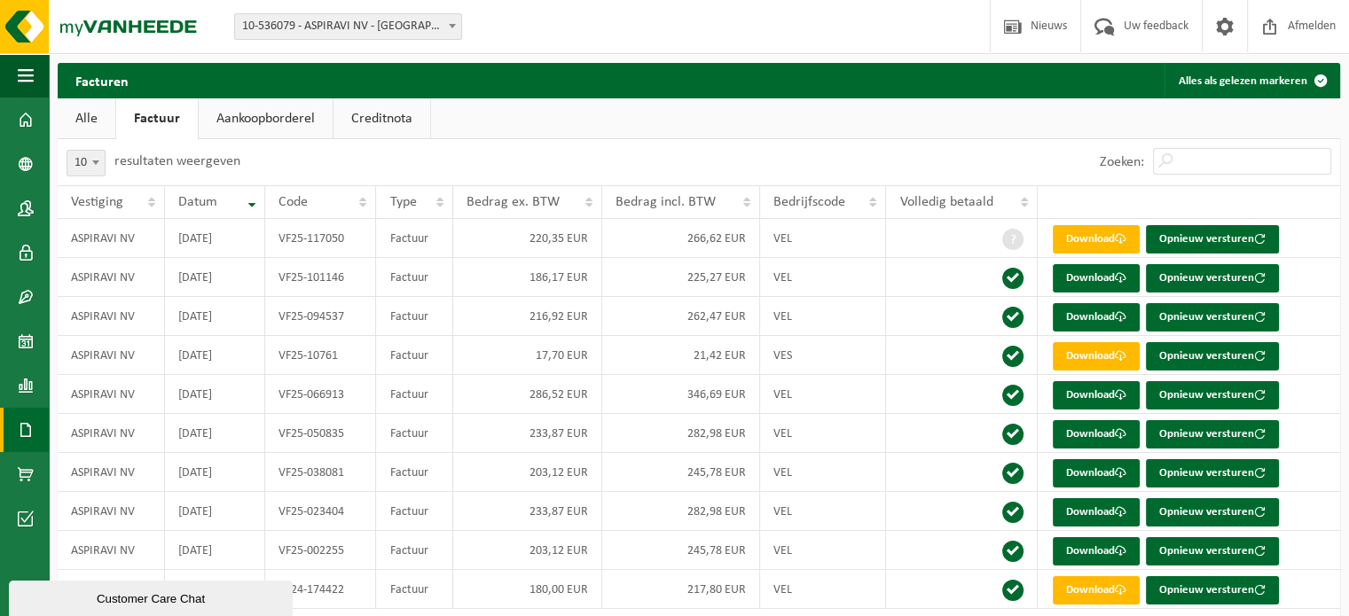
click at [307, 108] on link "Aankoopborderel" at bounding box center [266, 118] width 134 height 41
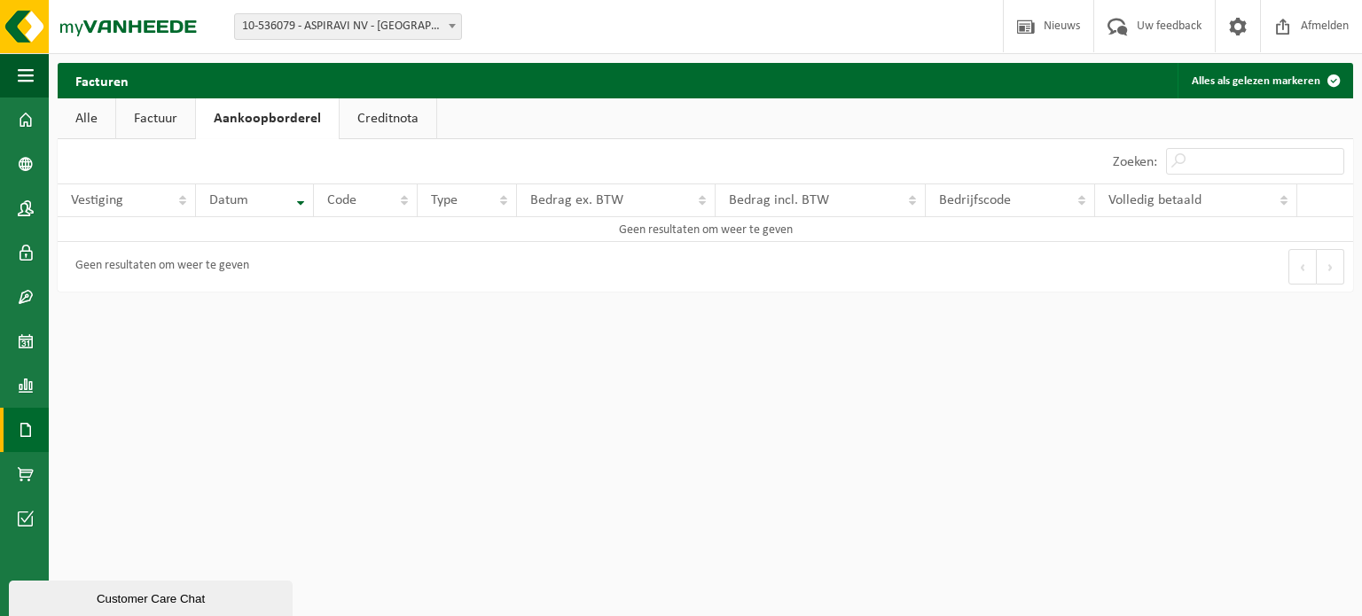
click at [404, 116] on link "Creditnota" at bounding box center [388, 118] width 97 height 41
click at [28, 82] on span "button" at bounding box center [26, 75] width 16 height 44
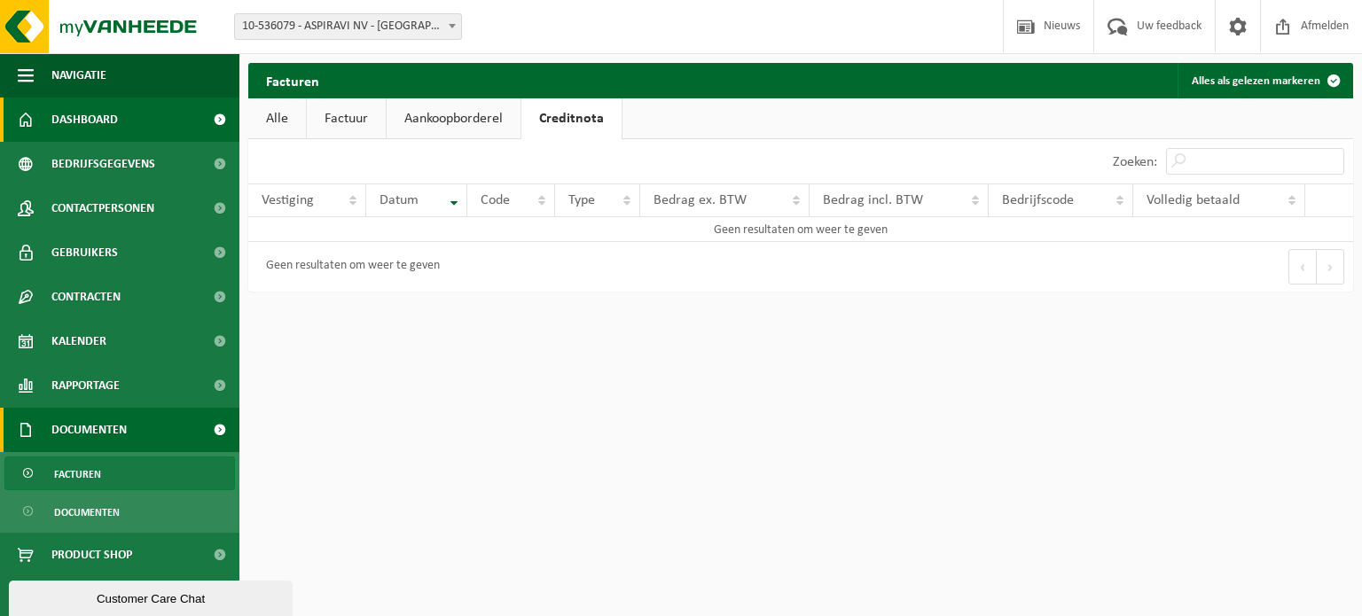
click at [88, 122] on span "Dashboard" at bounding box center [84, 120] width 67 height 44
